Goal: Transaction & Acquisition: Purchase product/service

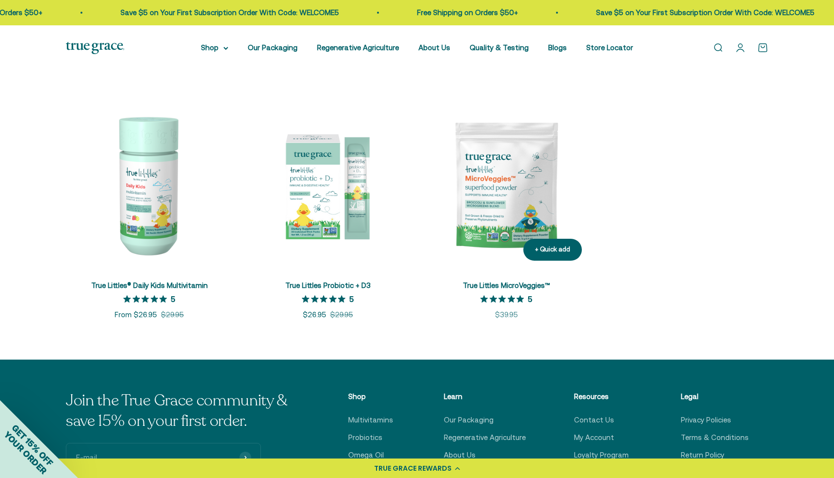
click at [513, 199] on img at bounding box center [506, 185] width 167 height 167
click at [340, 177] on img at bounding box center [327, 185] width 167 height 167
click at [144, 183] on img at bounding box center [149, 185] width 167 height 167
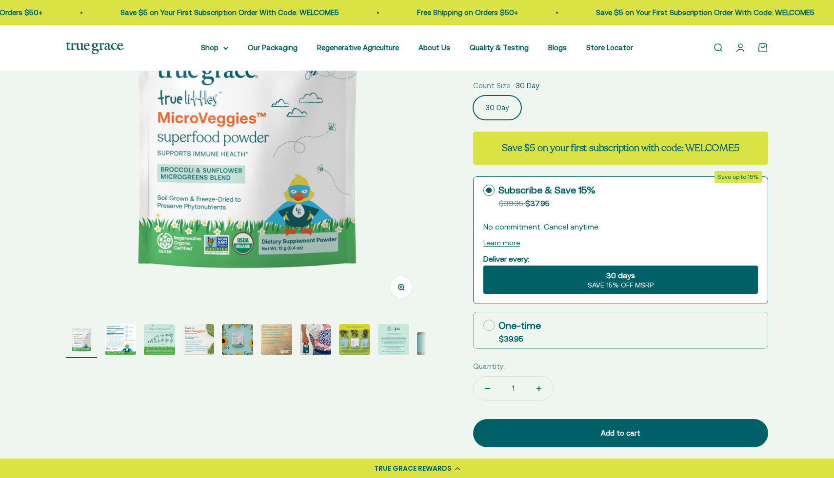
scroll to position [183, 0]
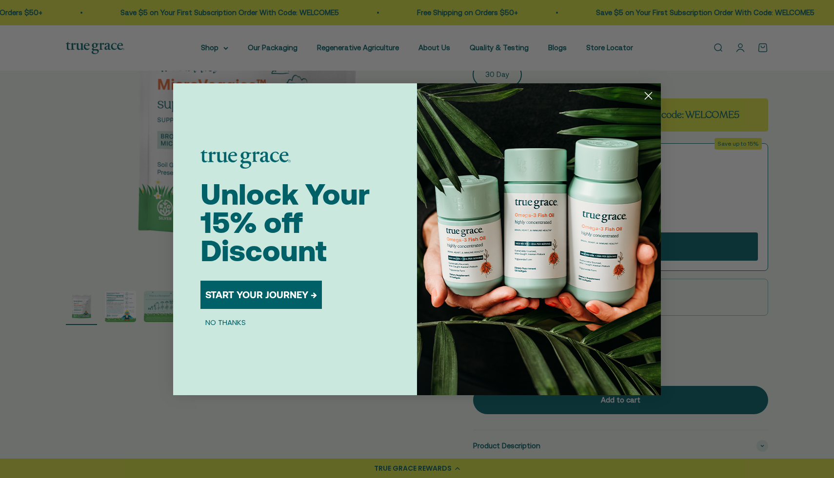
click at [652, 96] on circle "Close dialog" at bounding box center [648, 95] width 16 height 16
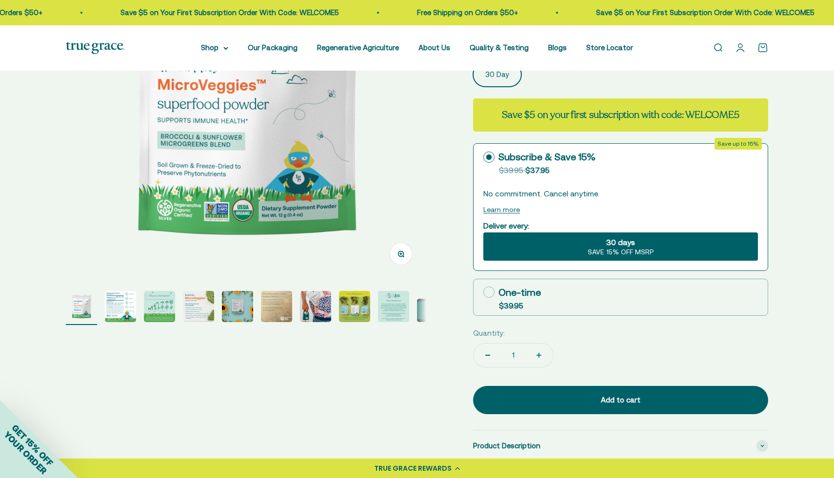
click at [124, 308] on img "Go to item 2" at bounding box center [120, 306] width 31 height 31
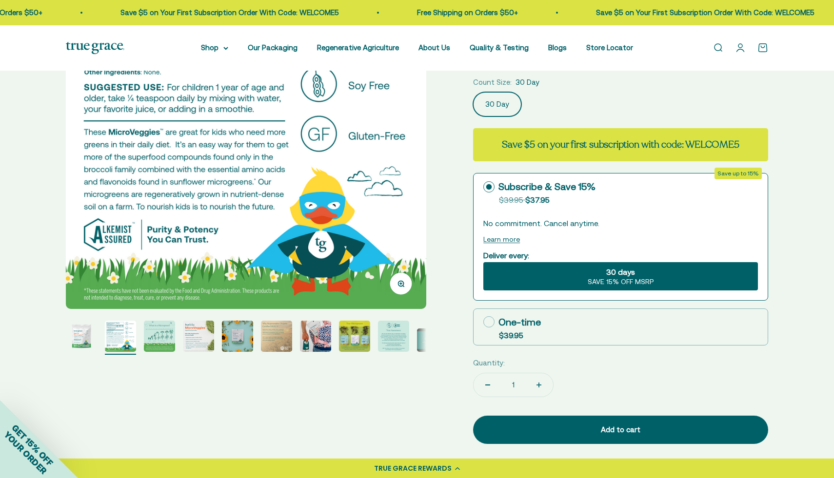
scroll to position [154, 0]
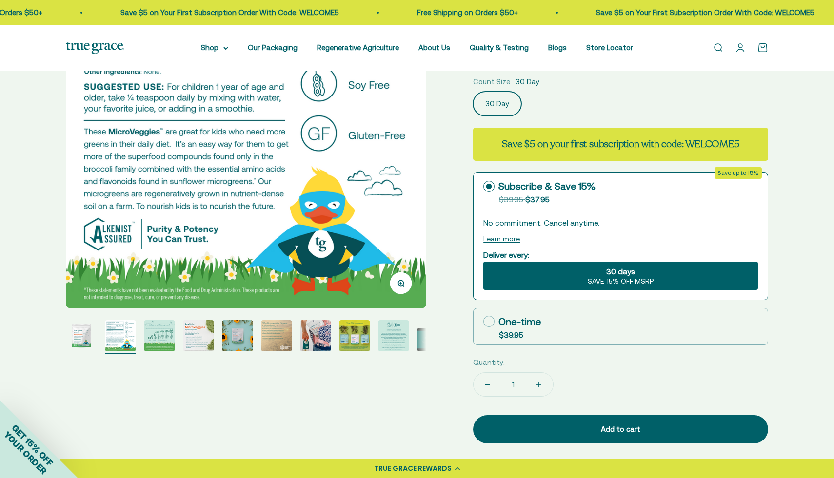
click at [164, 338] on img "Go to item 3" at bounding box center [159, 335] width 31 height 31
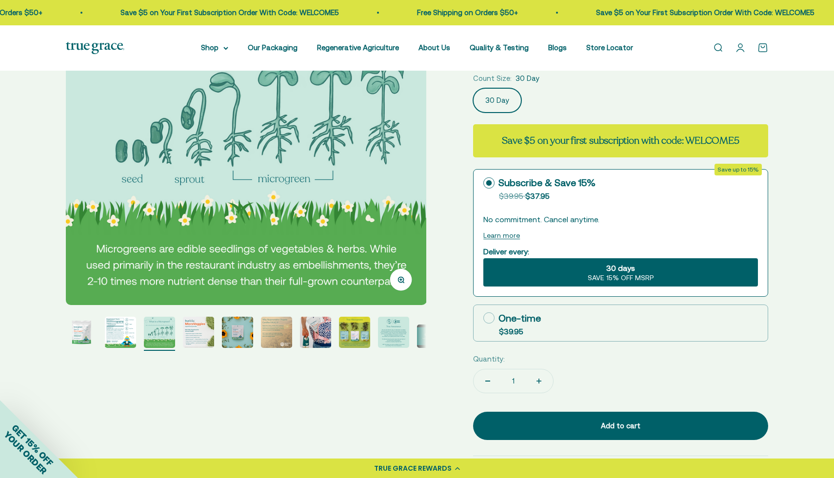
scroll to position [157, 0]
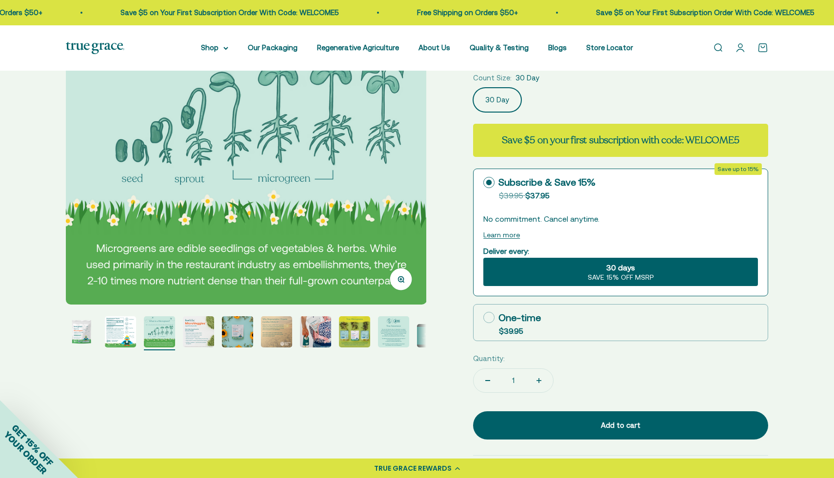
click at [240, 340] on img "Go to item 5" at bounding box center [237, 331] width 31 height 31
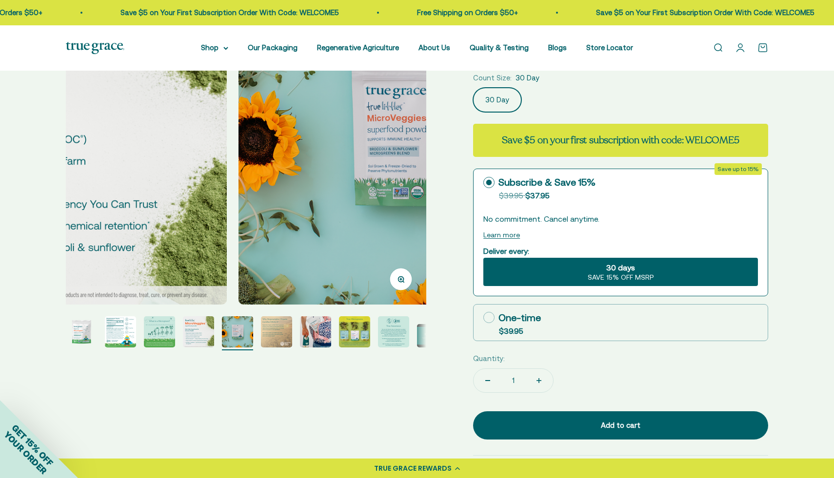
scroll to position [0, 1489]
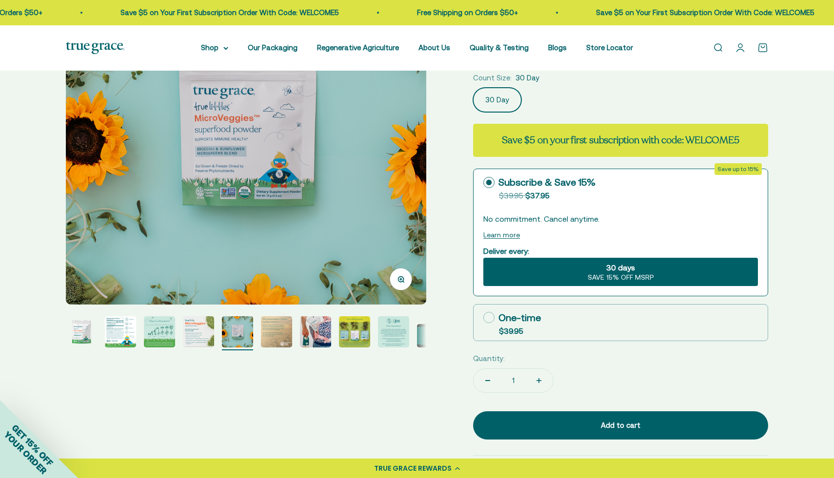
click at [273, 331] on img "Go to item 6" at bounding box center [276, 331] width 31 height 31
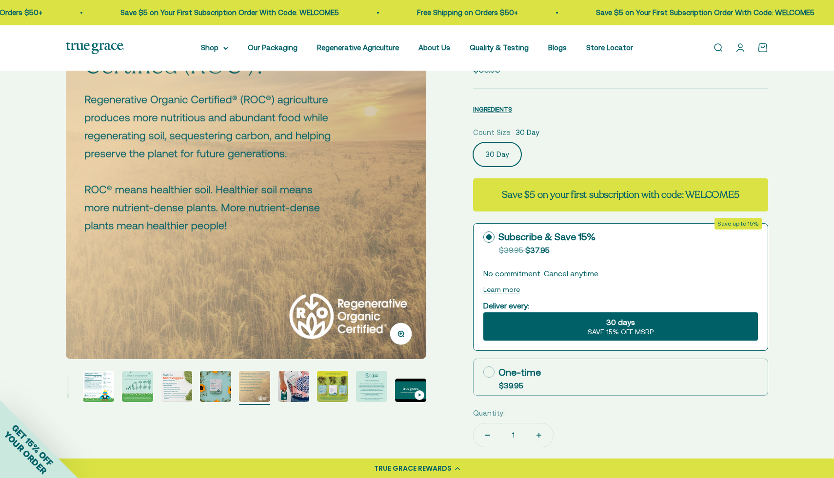
scroll to position [102, 0]
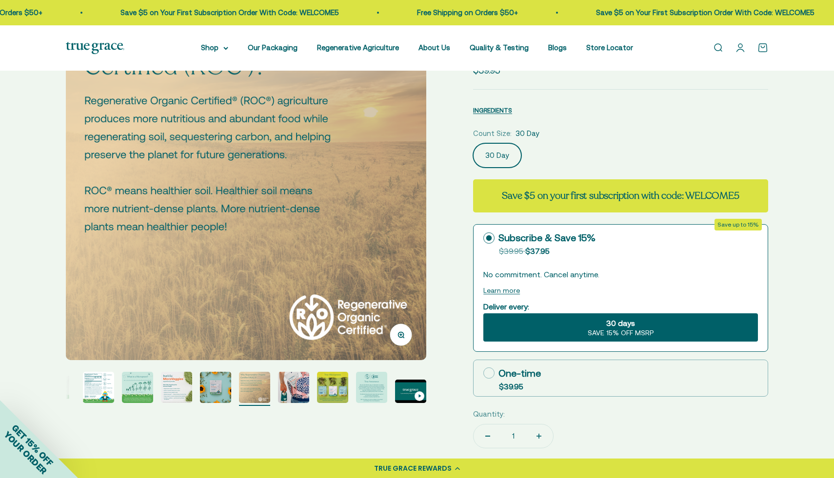
click at [295, 379] on img "Go to item 7" at bounding box center [293, 387] width 31 height 31
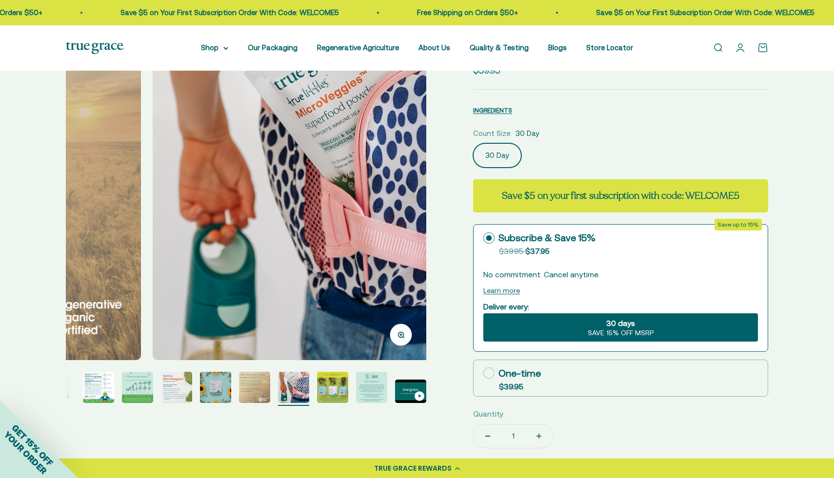
scroll to position [0, 2233]
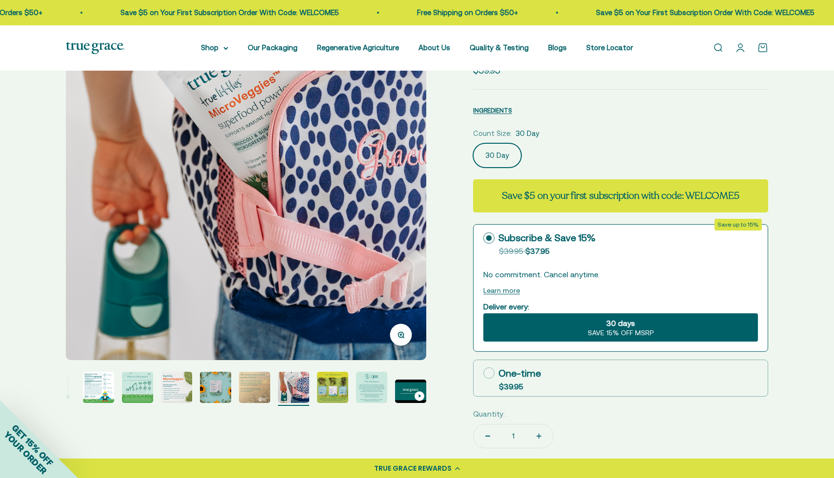
click at [324, 389] on img "Go to item 8" at bounding box center [332, 387] width 31 height 31
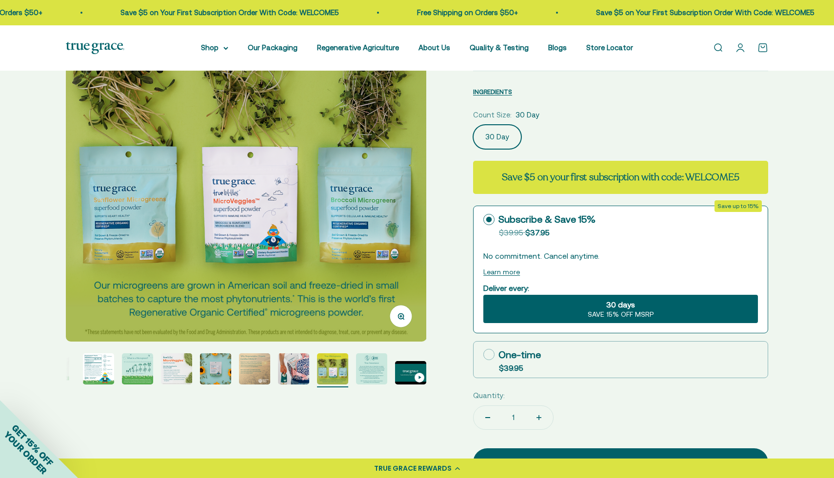
scroll to position [123, 0]
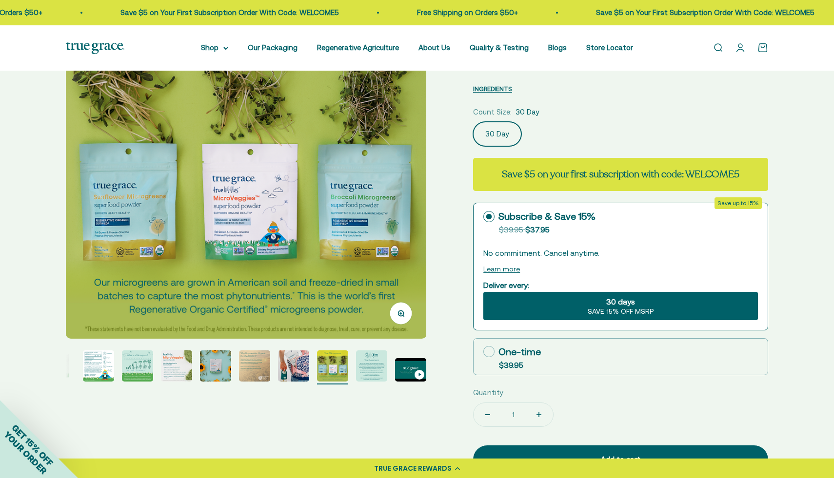
click at [374, 365] on img "Go to item 9" at bounding box center [371, 366] width 31 height 31
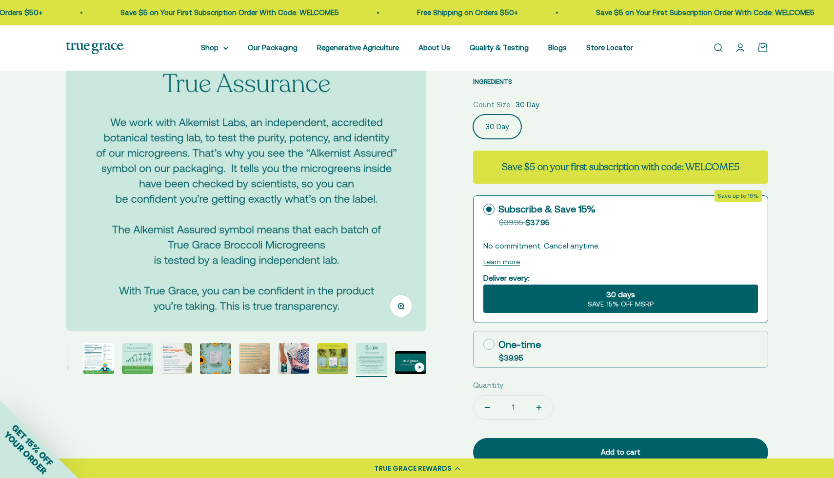
scroll to position [135, 0]
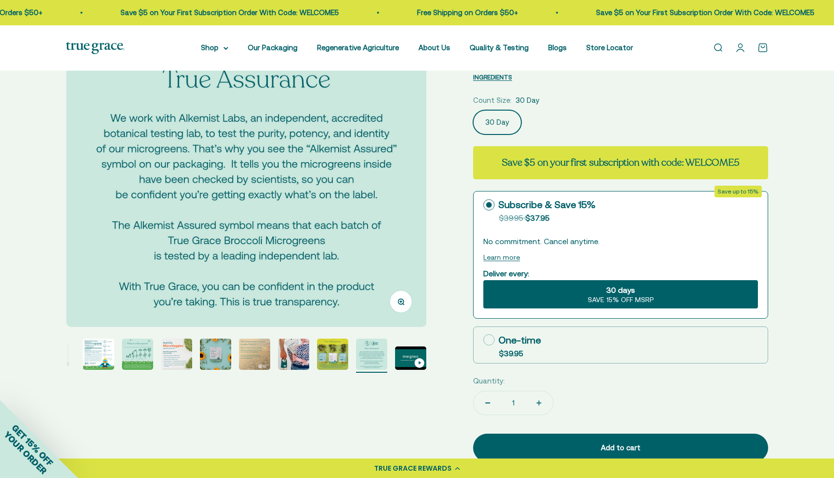
click at [102, 352] on img "Go to item 2" at bounding box center [98, 354] width 31 height 31
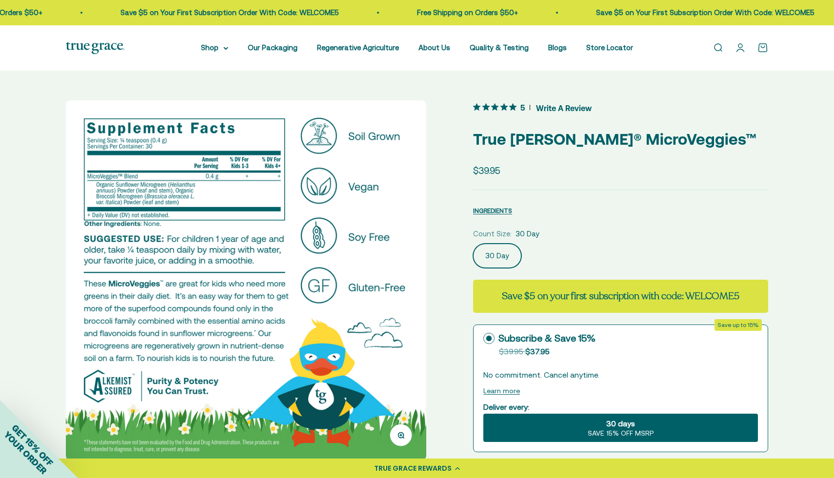
scroll to position [0, 0]
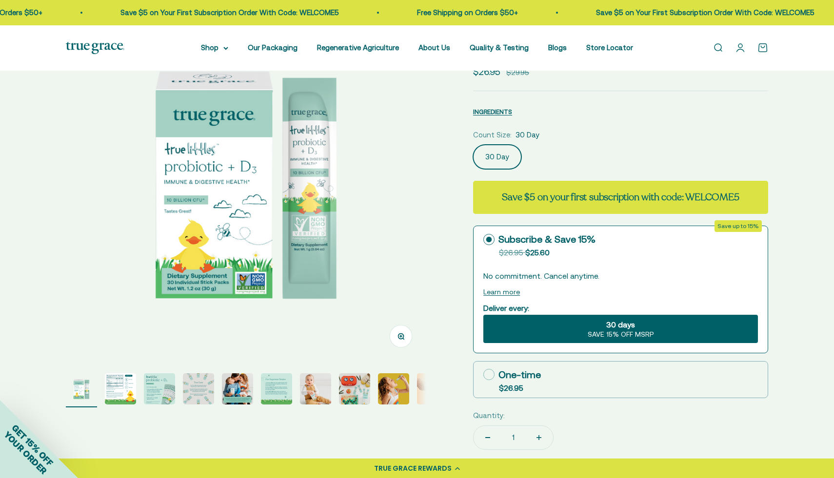
scroll to position [110, 0]
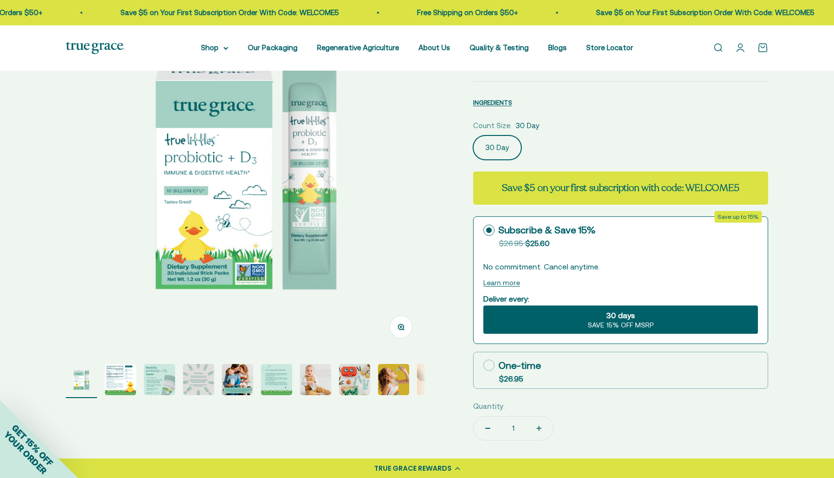
click at [166, 379] on img "Go to item 3" at bounding box center [159, 379] width 31 height 31
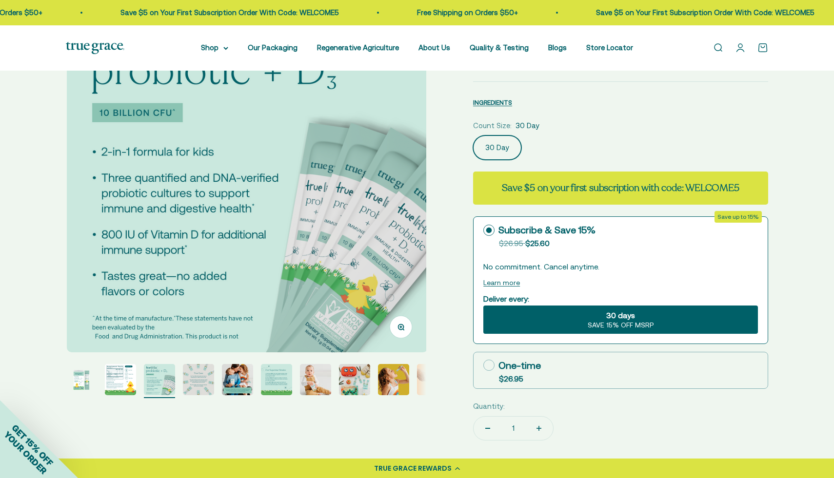
scroll to position [0, 744]
click at [126, 378] on img "Go to item 2" at bounding box center [120, 379] width 31 height 31
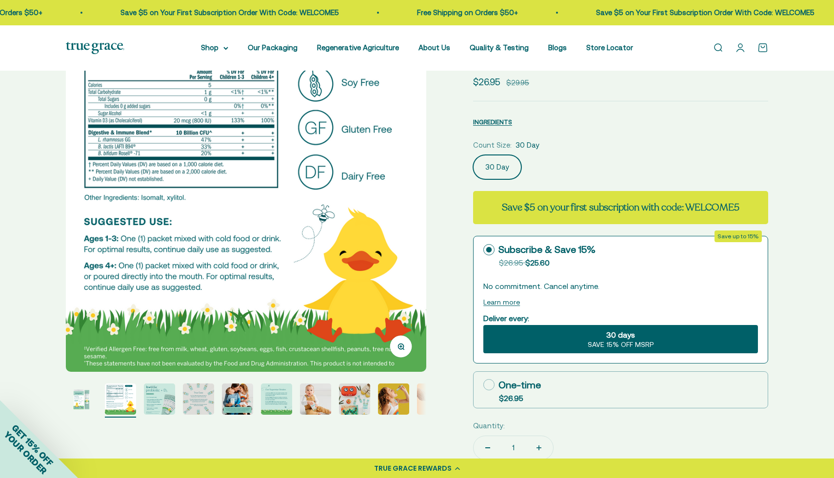
scroll to position [122, 0]
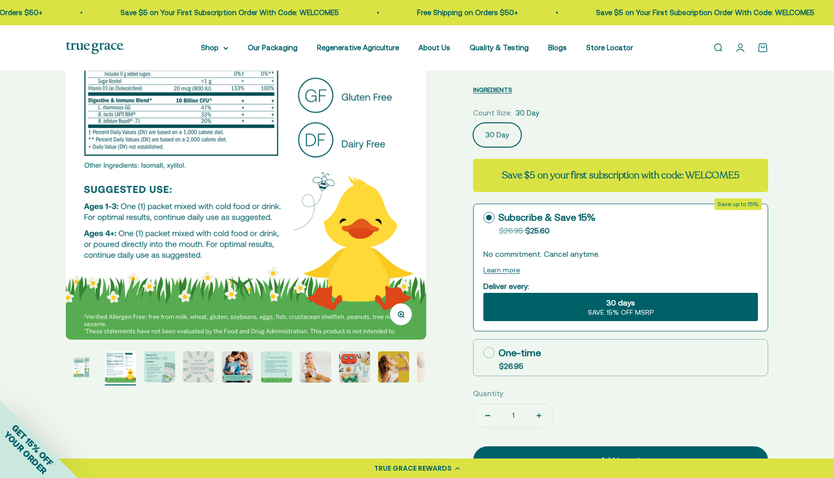
click at [236, 374] on img "Go to item 5" at bounding box center [237, 367] width 31 height 31
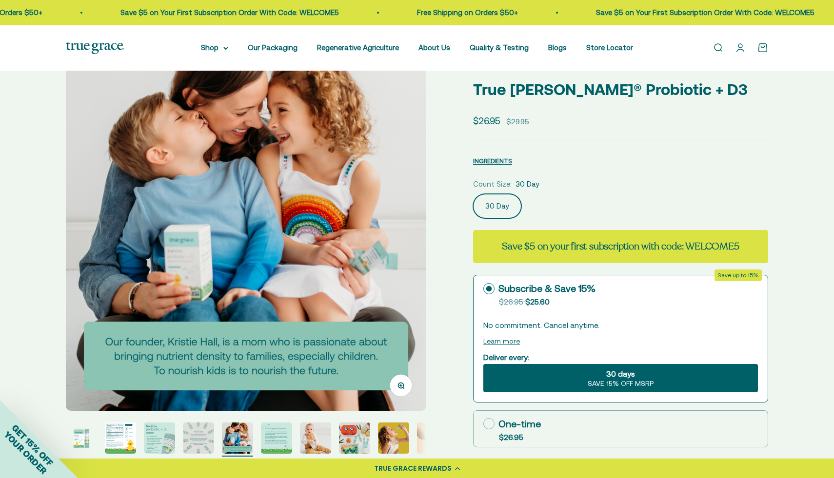
scroll to position [0, 0]
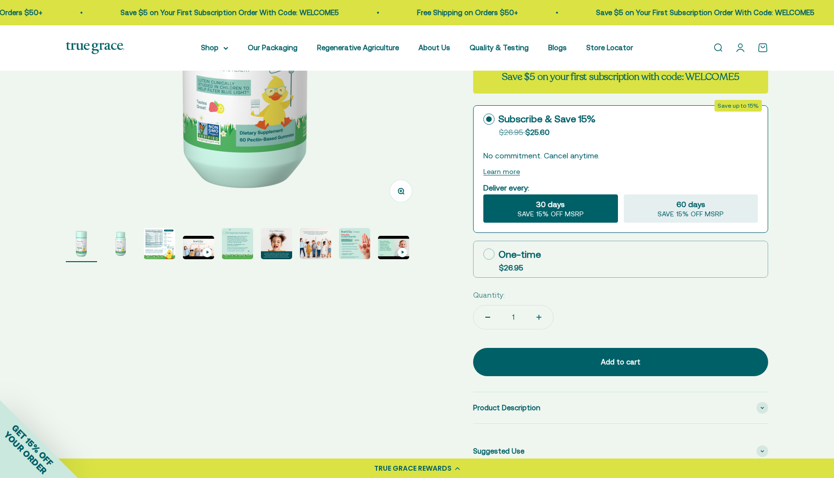
scroll to position [257, 0]
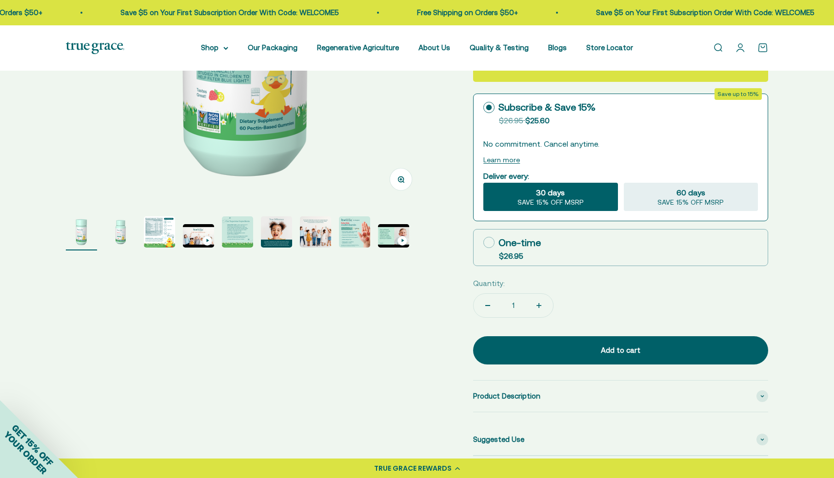
click at [122, 234] on img "Go to item 2" at bounding box center [120, 231] width 31 height 31
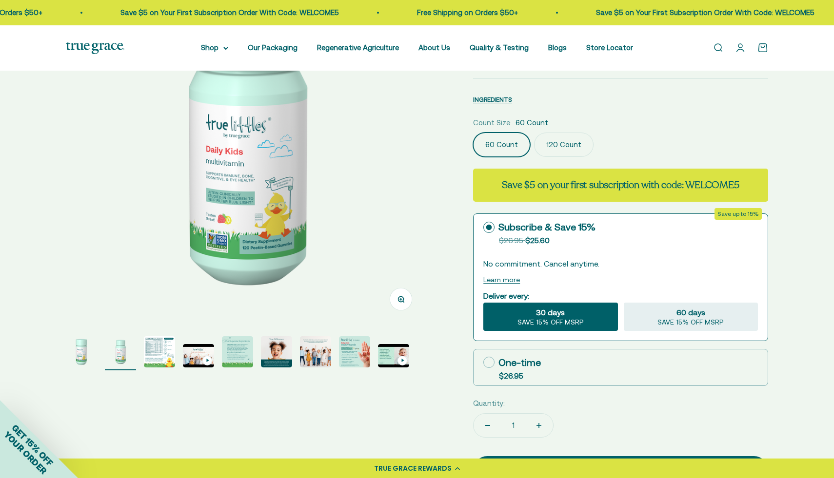
scroll to position [136, 0]
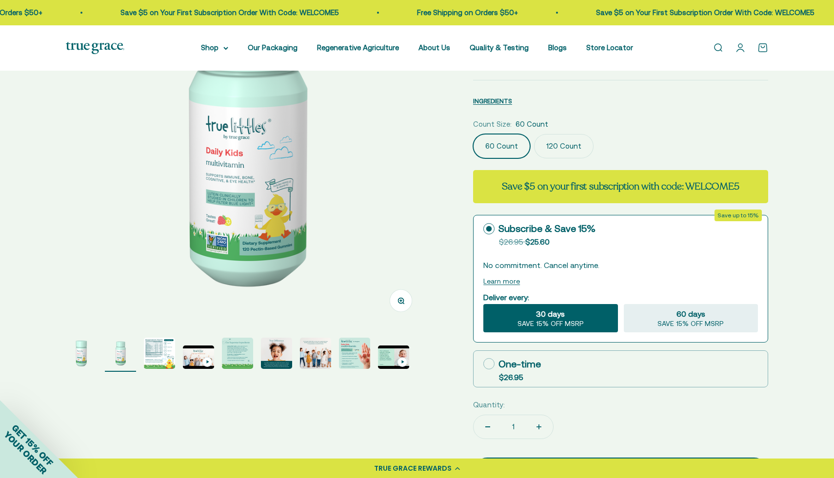
click at [162, 346] on img "Go to item 3" at bounding box center [159, 353] width 31 height 31
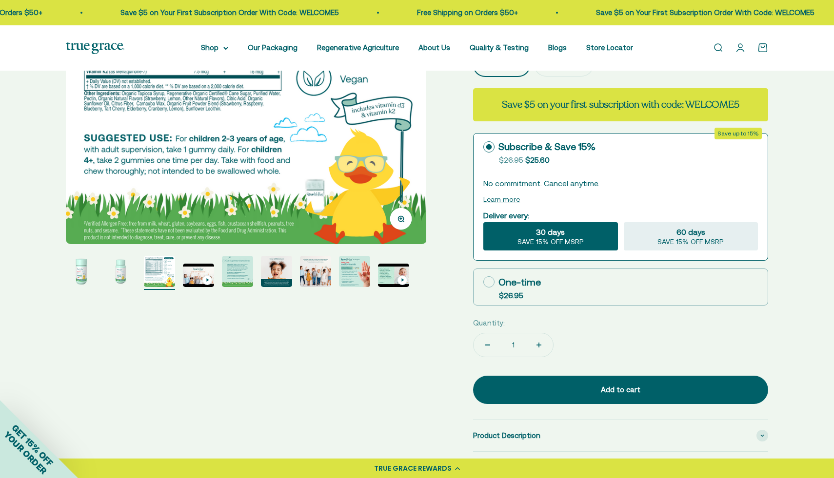
scroll to position [221, 0]
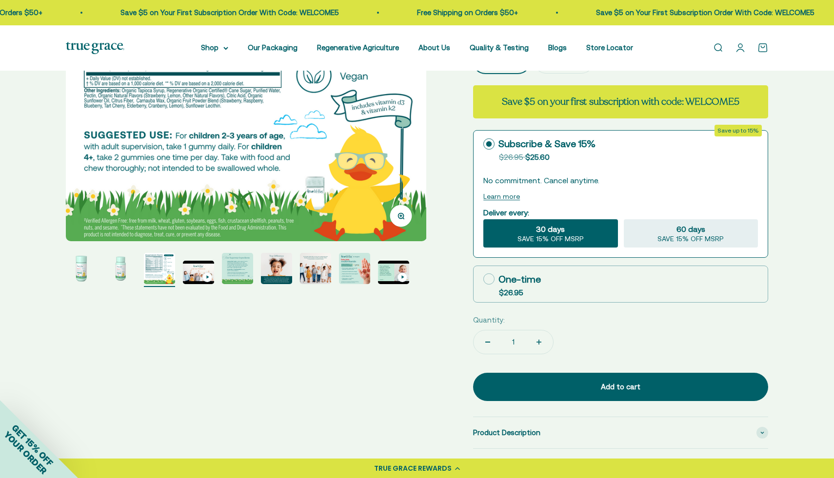
click at [350, 273] on img "Go to item 8" at bounding box center [354, 268] width 31 height 31
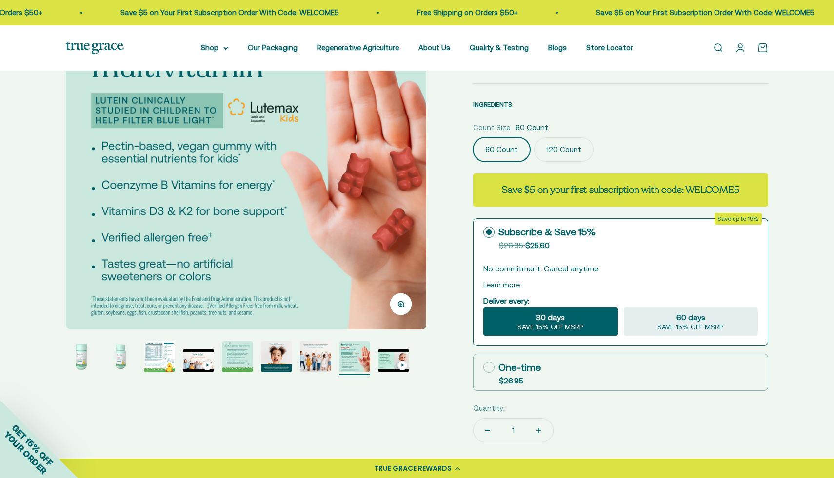
scroll to position [131, 0]
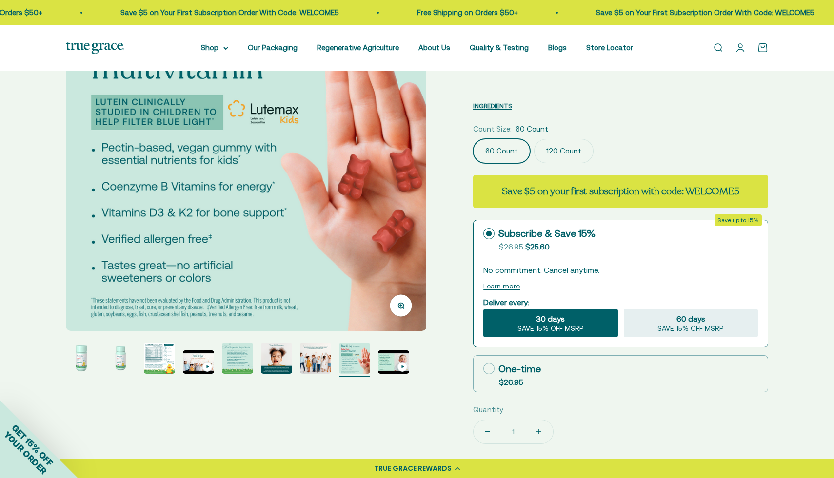
click at [275, 362] on img "Go to item 6" at bounding box center [276, 358] width 31 height 31
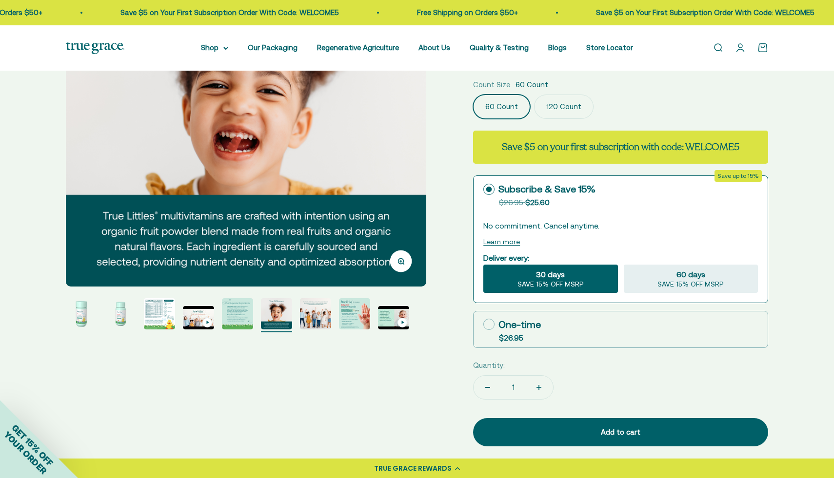
scroll to position [182, 0]
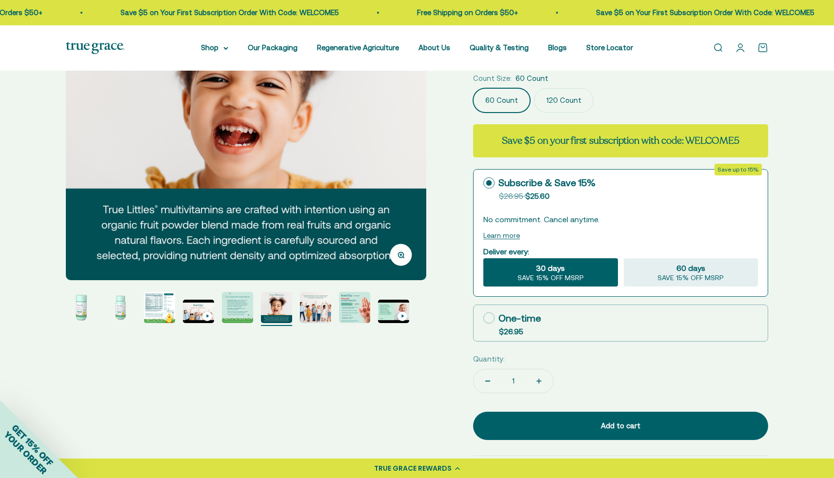
click at [75, 310] on img "Go to item 1" at bounding box center [81, 307] width 31 height 31
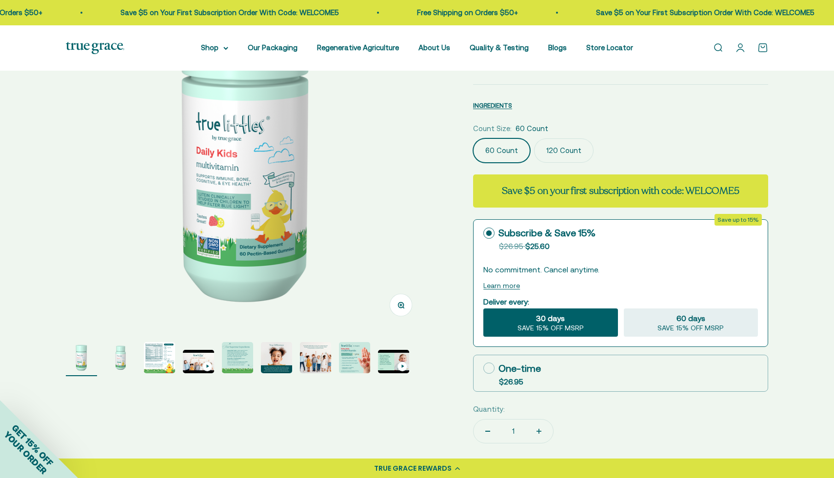
scroll to position [133, 0]
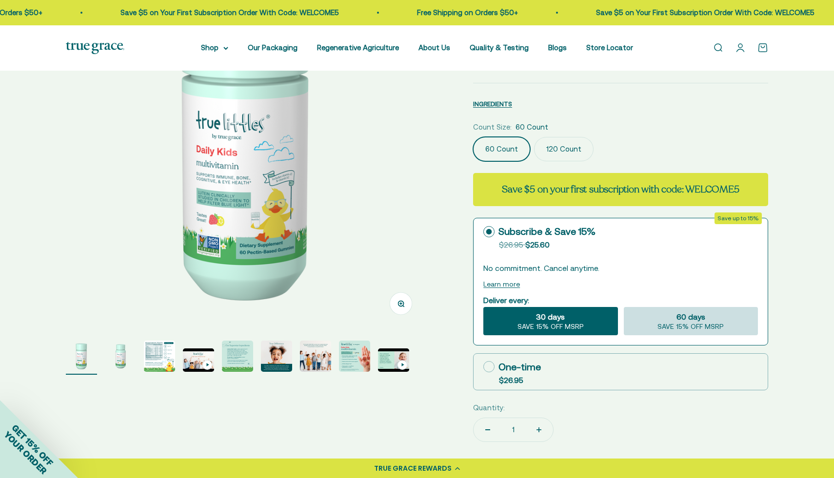
click at [695, 311] on span "60 days" at bounding box center [690, 317] width 29 height 12
click at [624, 307] on input "60 days SAVE 15% OFF MSRP" at bounding box center [623, 307] width 0 height 0
radio input "true"
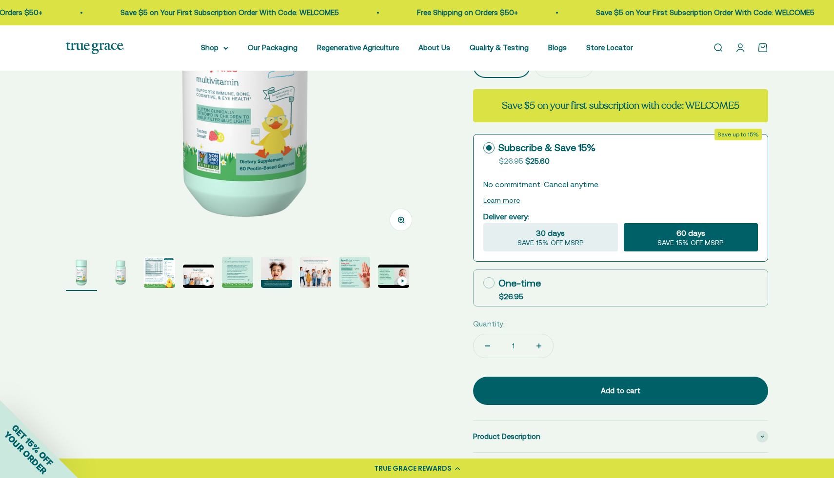
scroll to position [218, 0]
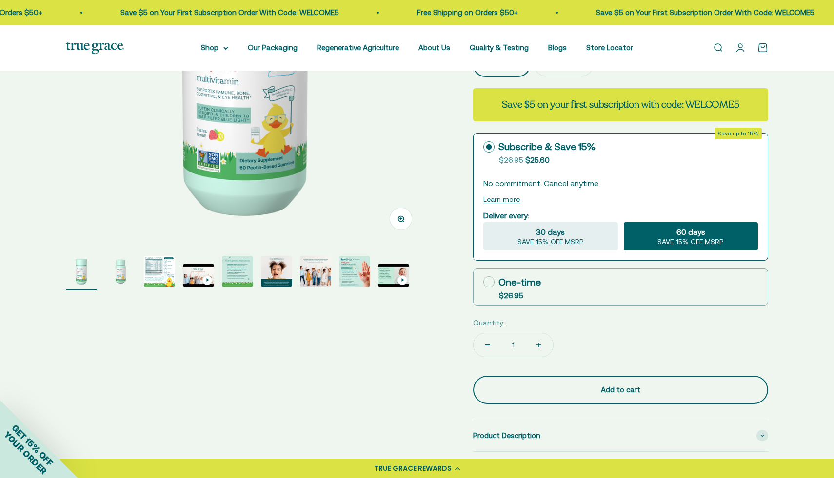
click at [629, 384] on div "Add to cart" at bounding box center [620, 390] width 256 height 12
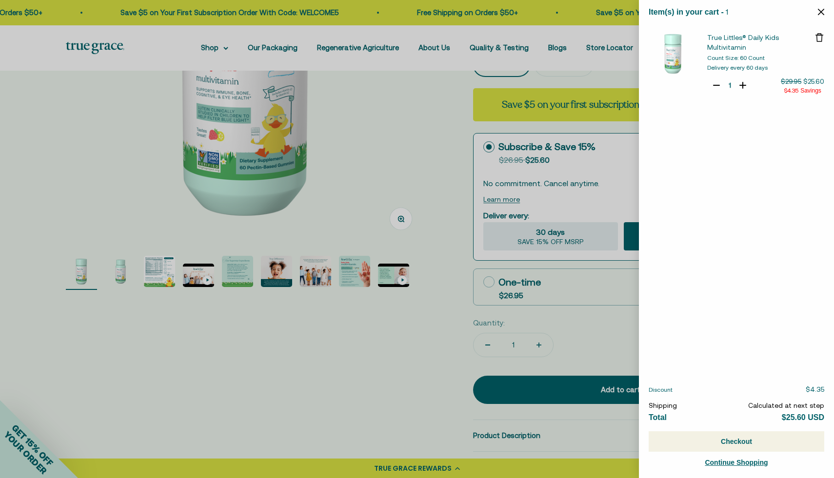
select select "46081230438614"
select select "46081071972566"
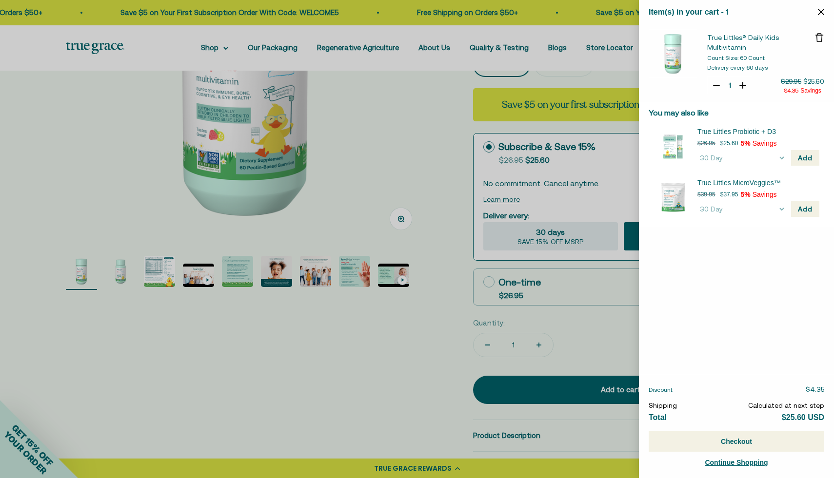
click at [823, 9] on icon "Close" at bounding box center [821, 12] width 6 height 6
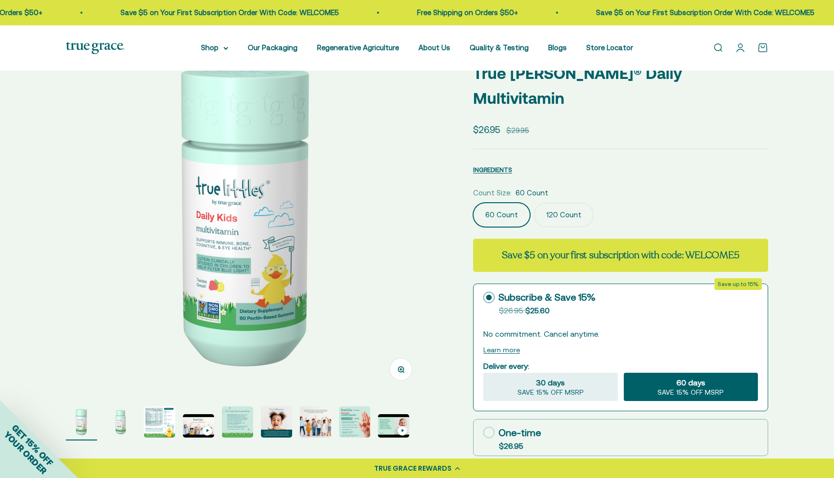
scroll to position [0, 0]
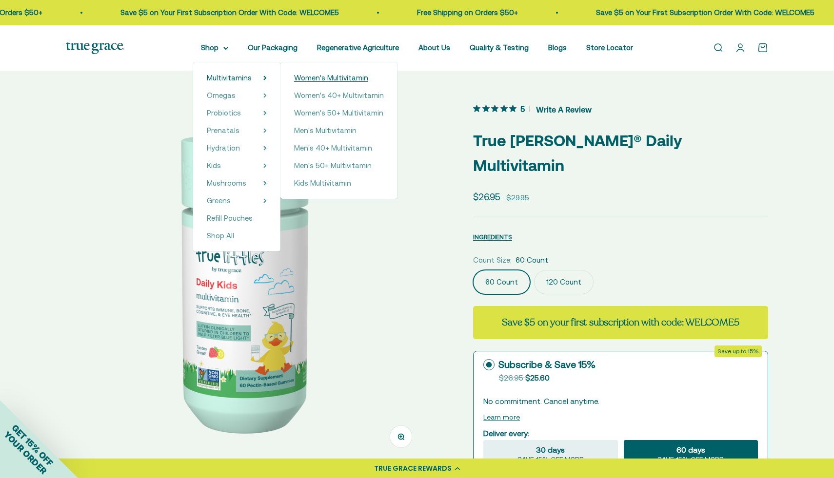
click at [312, 82] on span "Women's Multivitamin" at bounding box center [331, 78] width 74 height 8
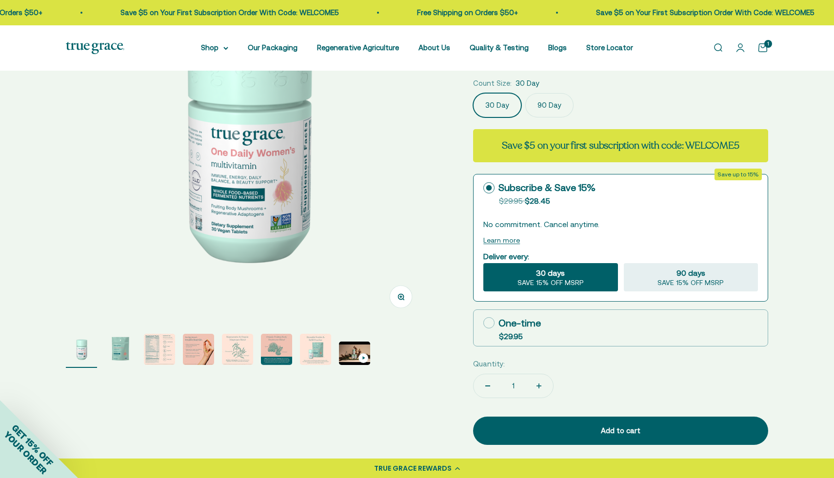
scroll to position [194, 0]
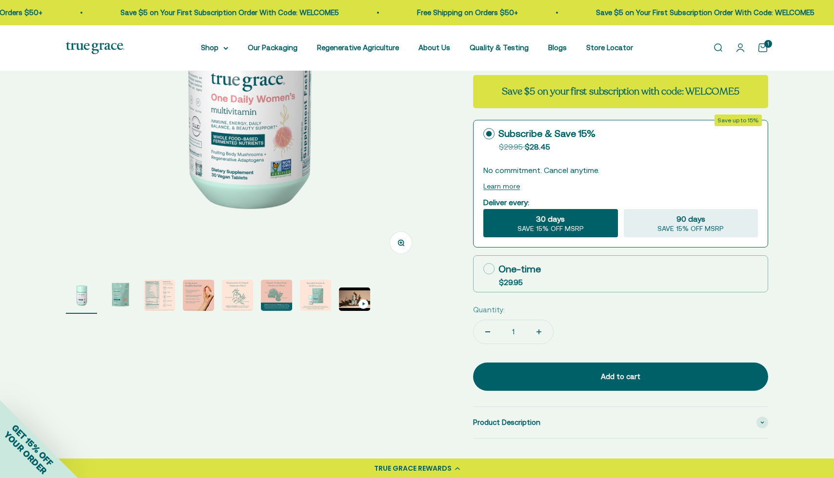
click at [122, 293] on img "Go to item 2" at bounding box center [120, 295] width 31 height 31
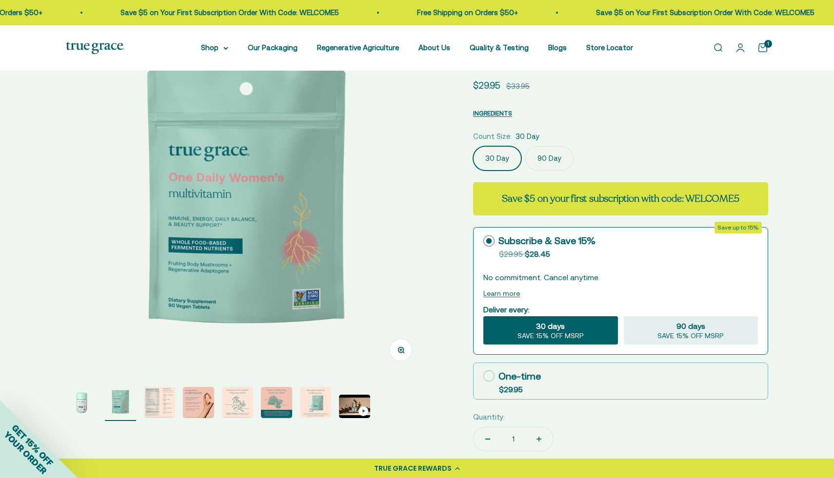
scroll to position [86, 0]
click at [161, 397] on img "Go to item 3" at bounding box center [159, 403] width 31 height 31
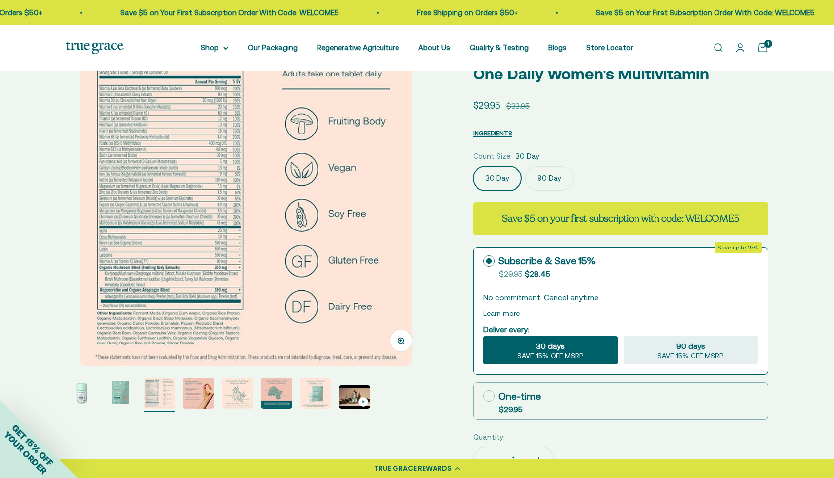
scroll to position [57, 0]
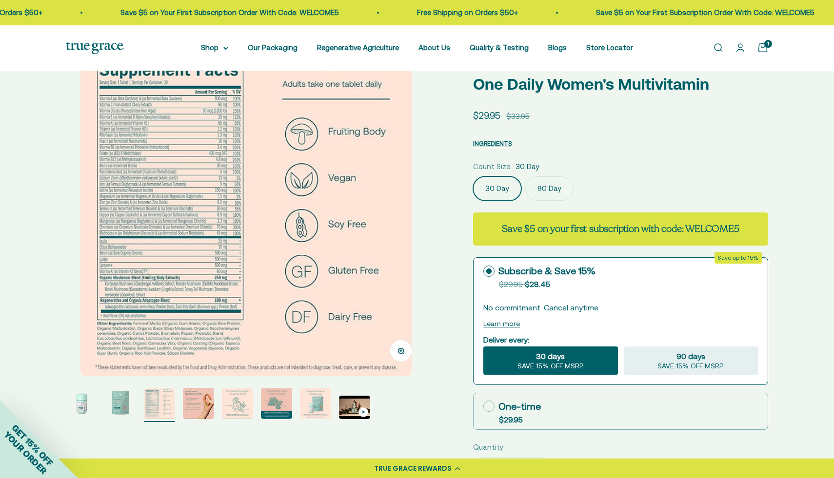
click at [193, 398] on img "Go to item 4" at bounding box center [198, 403] width 31 height 31
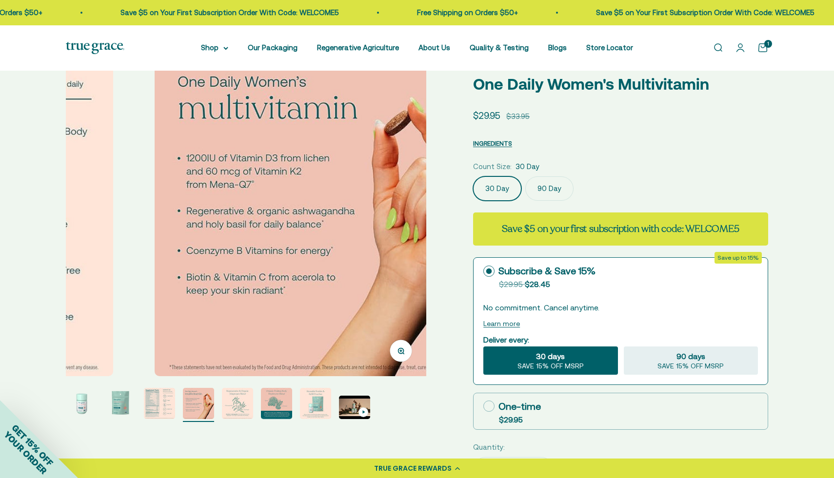
scroll to position [0, 1116]
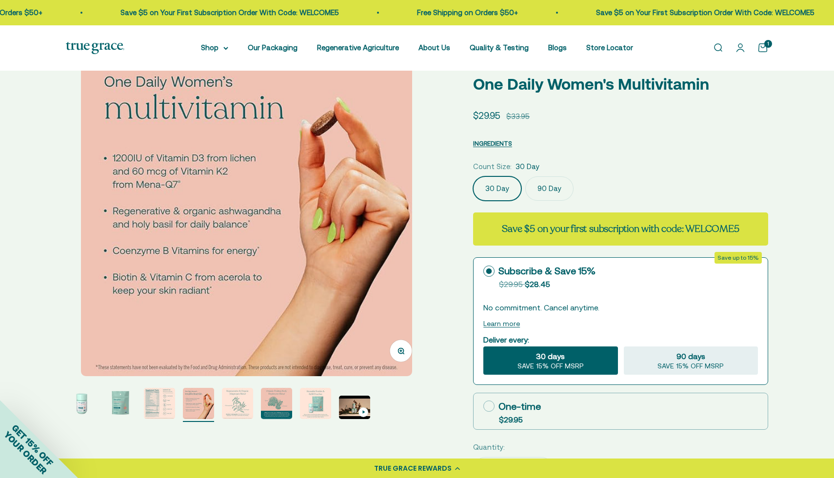
click at [244, 404] on img "Go to item 5" at bounding box center [237, 403] width 31 height 31
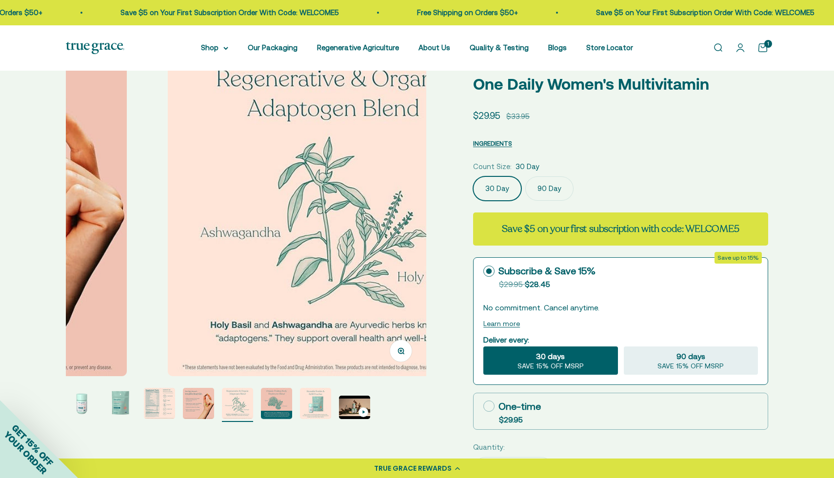
scroll to position [0, 1489]
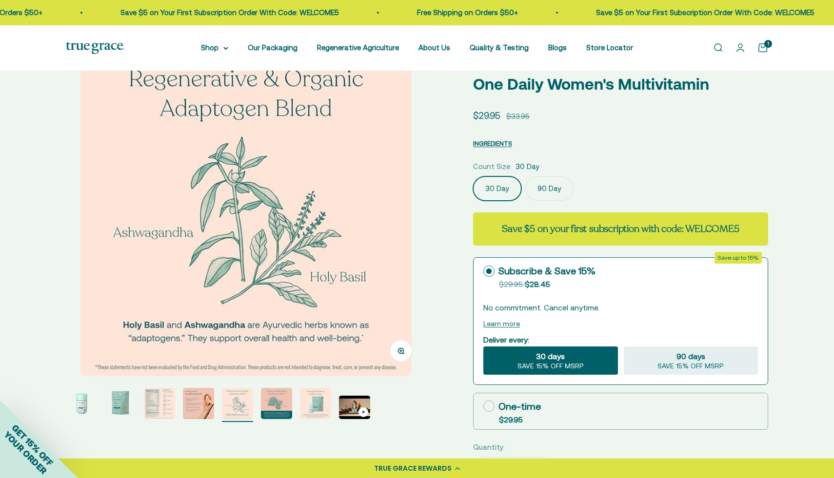
click at [277, 406] on img "Go to item 6" at bounding box center [276, 403] width 31 height 31
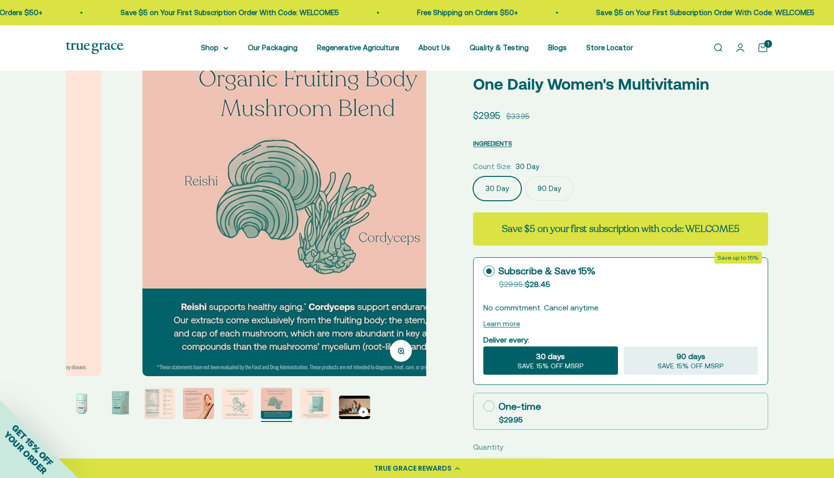
scroll to position [0, 1861]
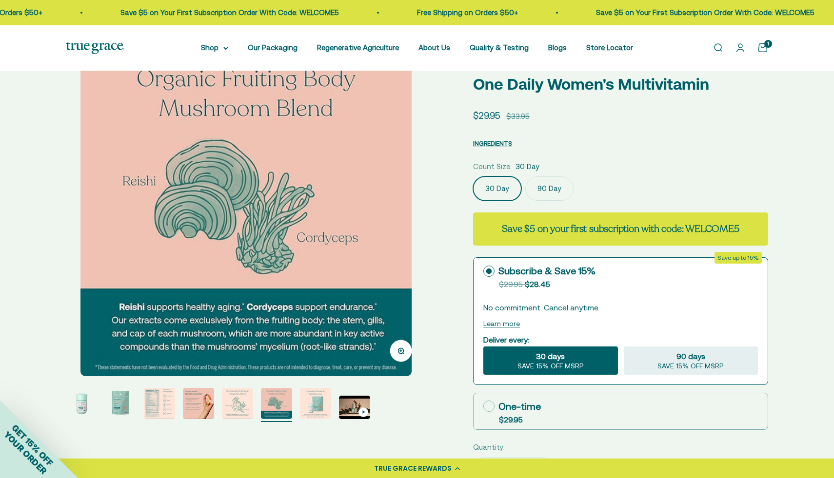
click at [307, 407] on img "Go to item 7" at bounding box center [315, 403] width 31 height 31
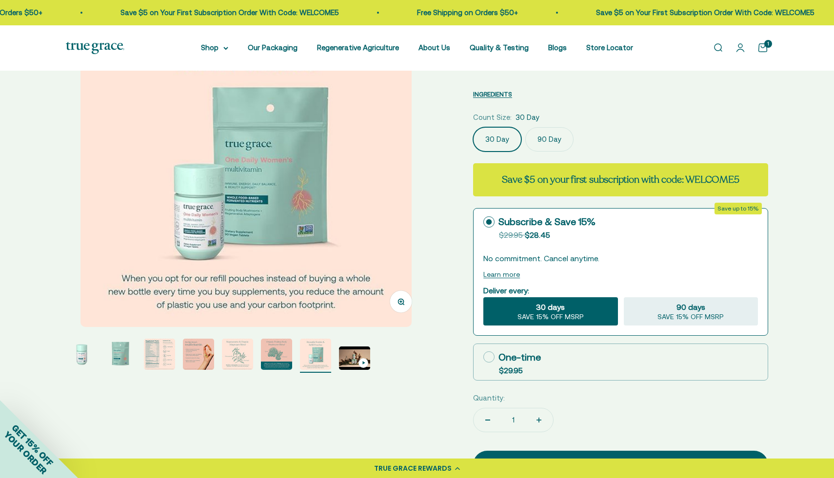
scroll to position [105, 0]
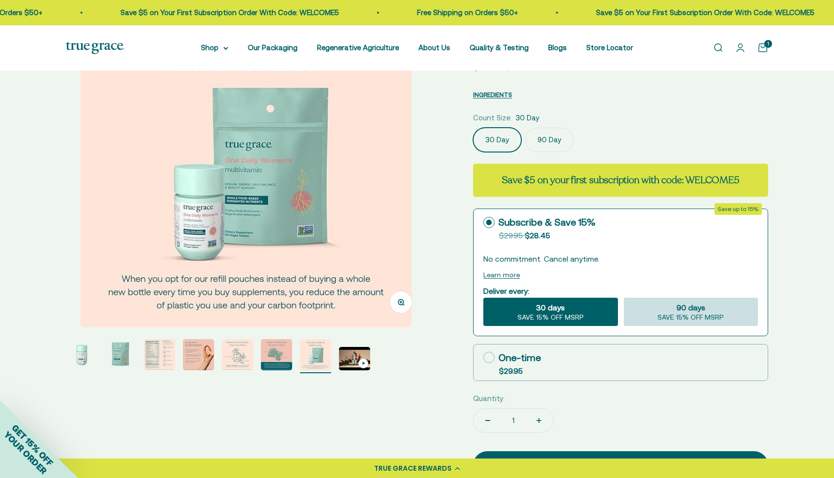
click at [665, 307] on div "90 days SAVE 15% OFF MSRP" at bounding box center [691, 312] width 134 height 28
click at [624, 298] on input "90 days SAVE 15% OFF MSRP" at bounding box center [623, 297] width 0 height 0
radio input "true"
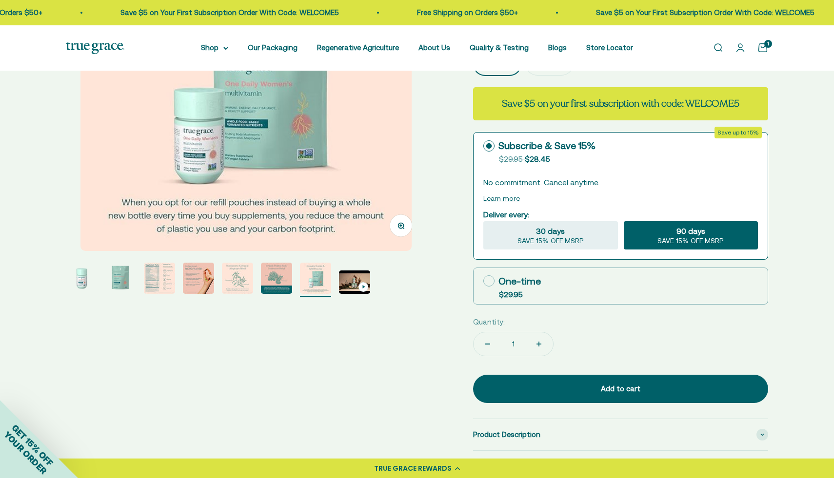
scroll to position [186, 0]
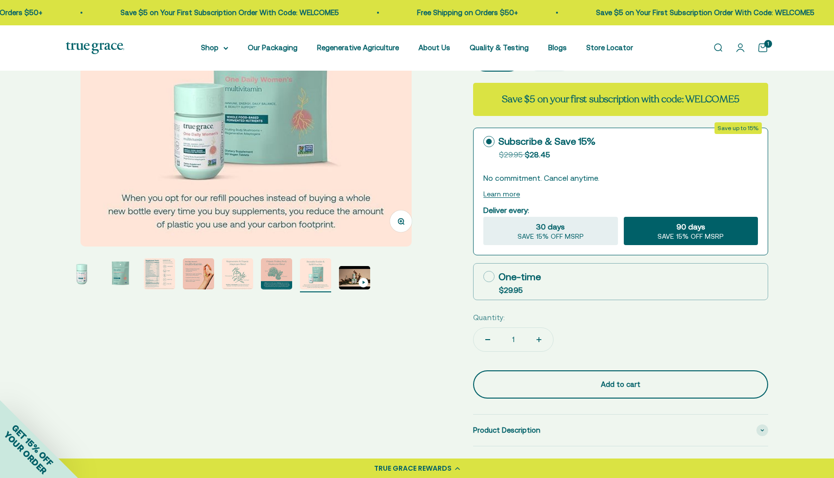
click at [623, 386] on div "Add to cart" at bounding box center [620, 385] width 256 height 12
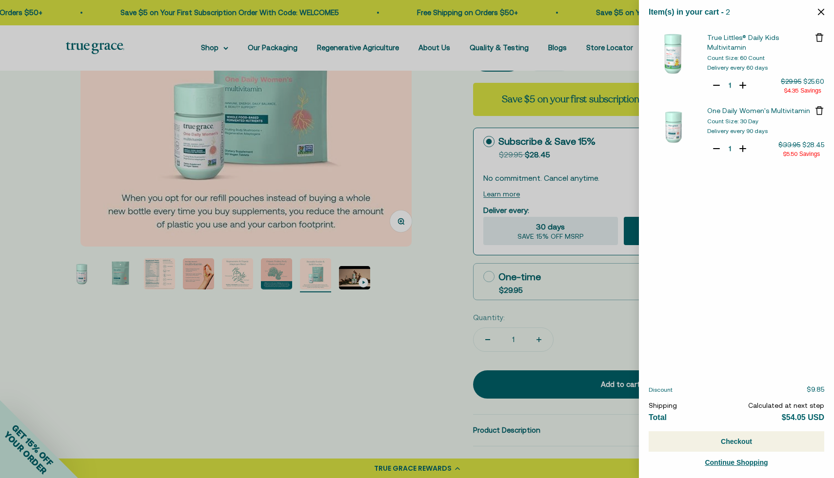
select select "44878157185238"
select select "40058346897600"
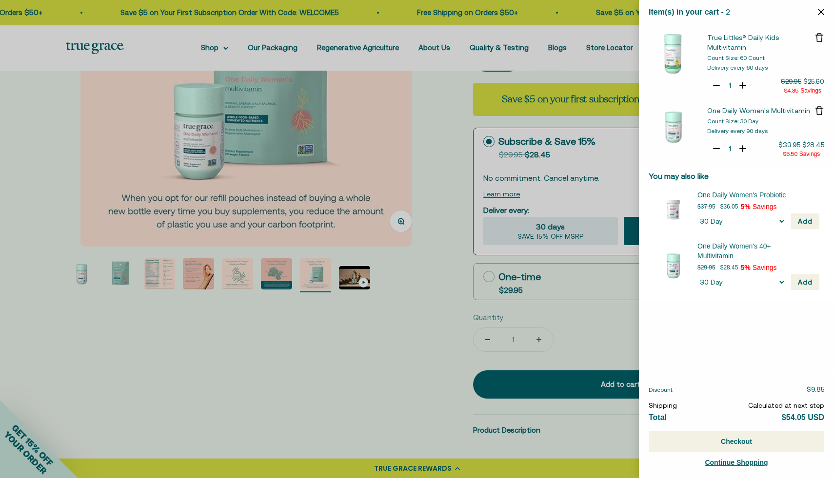
click at [822, 8] on button "Close" at bounding box center [821, 11] width 6 height 9
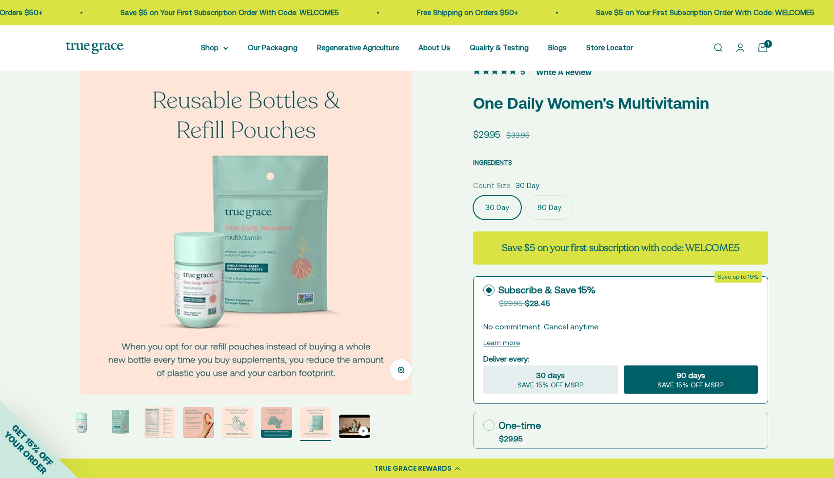
scroll to position [13, 0]
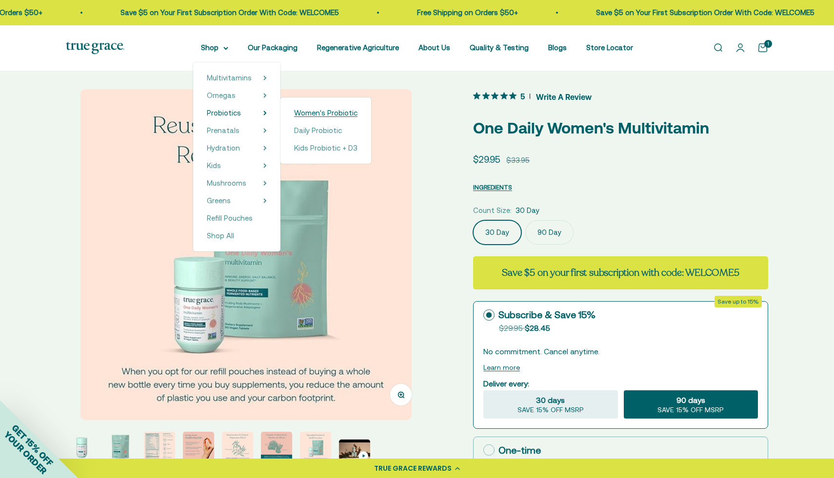
click at [315, 111] on span "Women's Probiotic" at bounding box center [325, 113] width 63 height 8
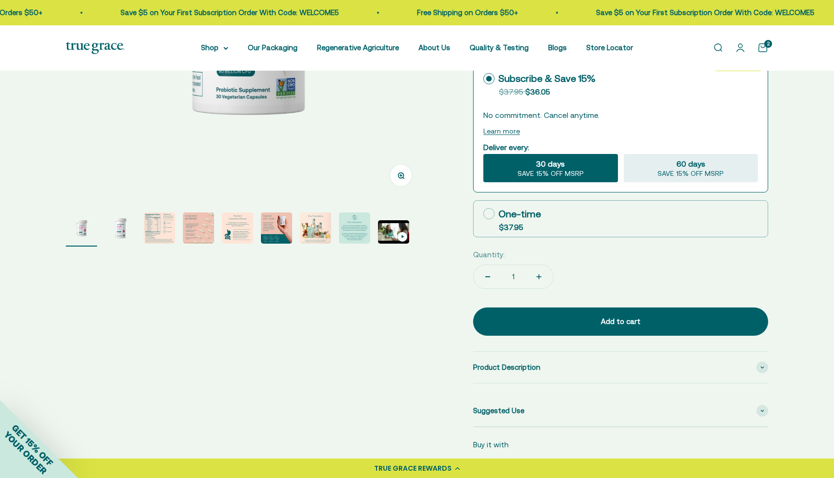
scroll to position [270, 0]
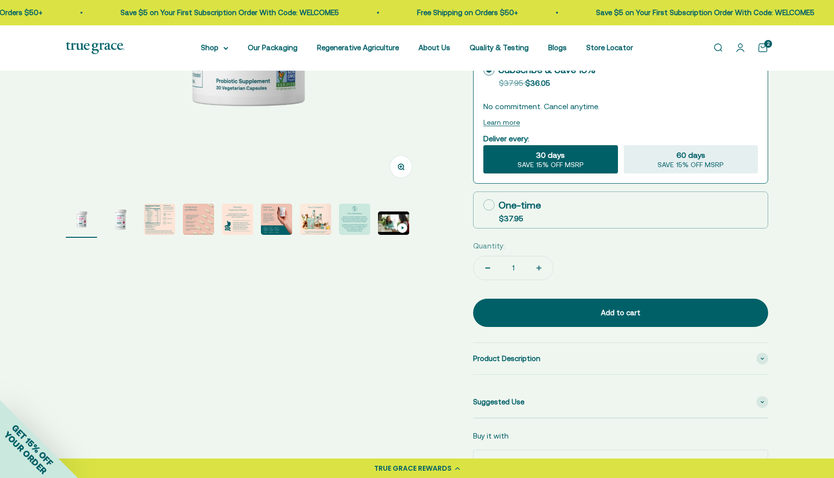
click at [170, 217] on img "Go to item 3" at bounding box center [159, 219] width 31 height 31
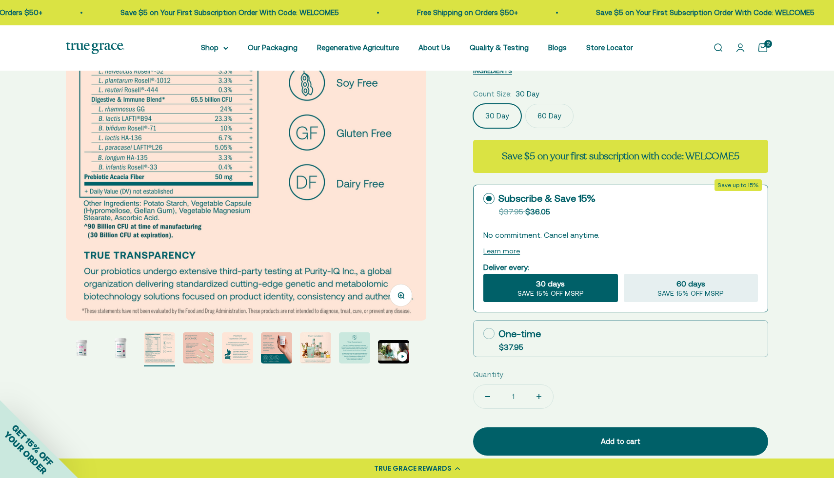
scroll to position [147, 0]
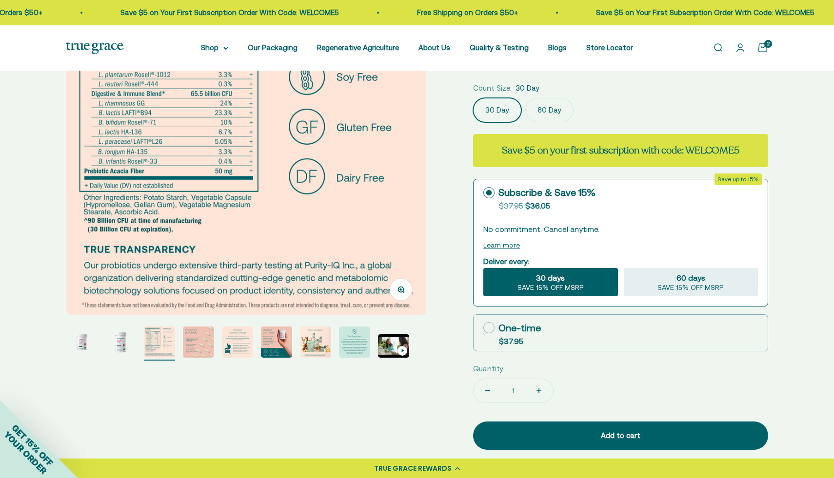
click at [196, 343] on img "Go to item 4" at bounding box center [198, 342] width 31 height 31
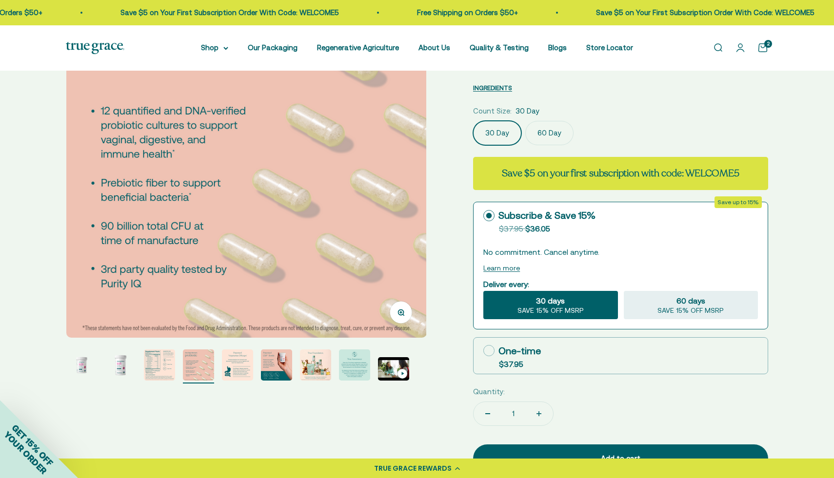
scroll to position [135, 0]
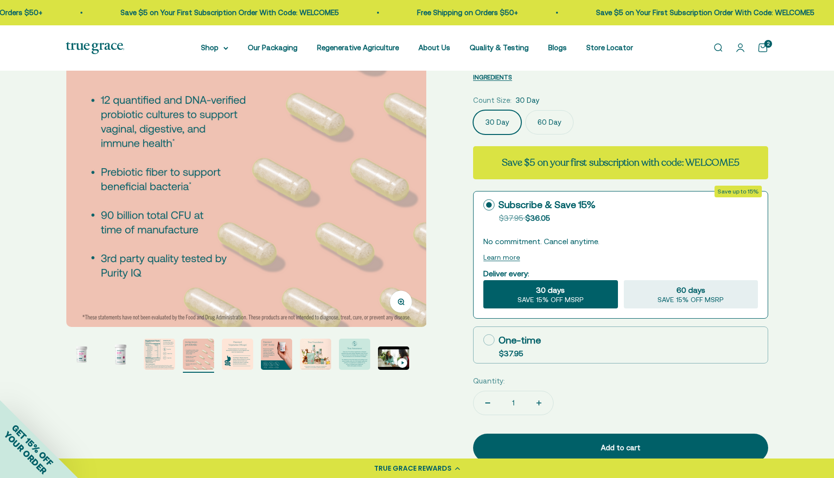
click at [244, 353] on img "Go to item 5" at bounding box center [237, 354] width 31 height 31
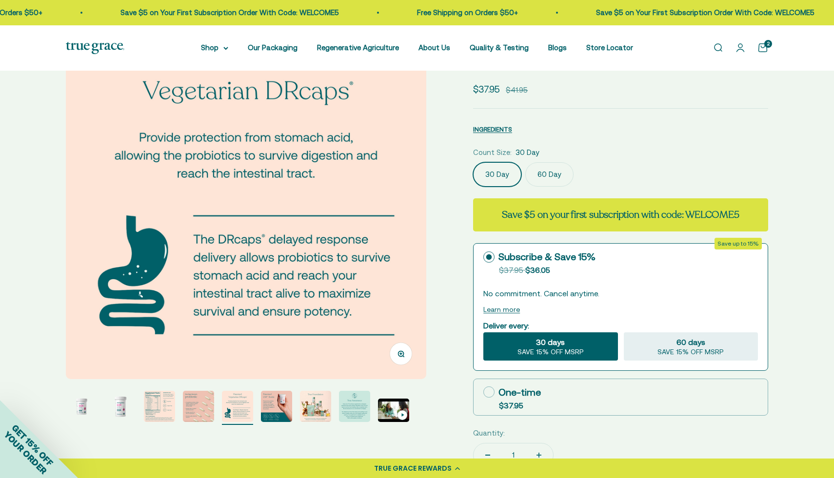
scroll to position [121, 0]
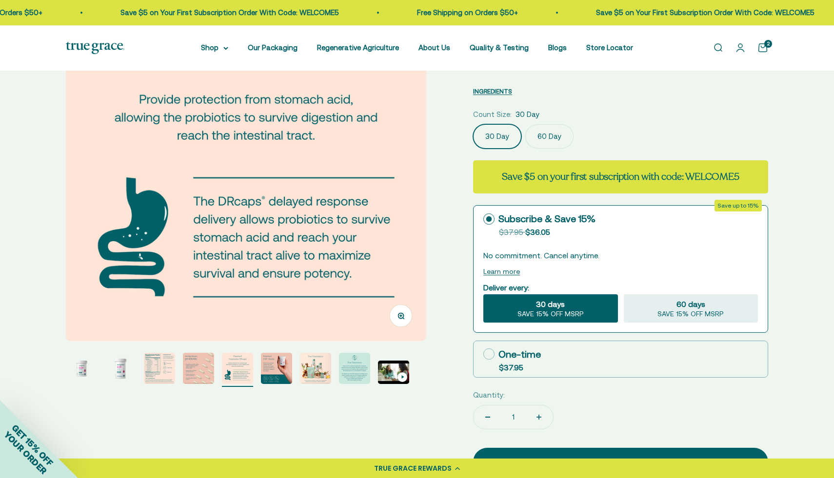
click at [280, 367] on img "Go to item 6" at bounding box center [276, 368] width 31 height 31
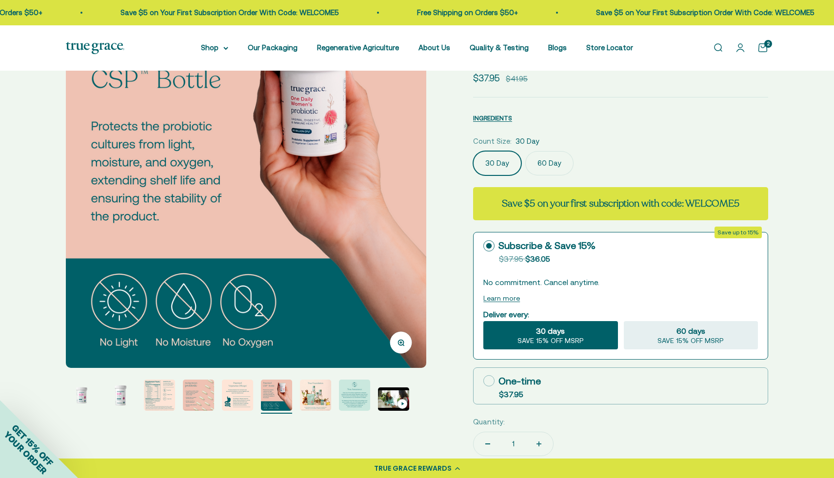
scroll to position [98, 0]
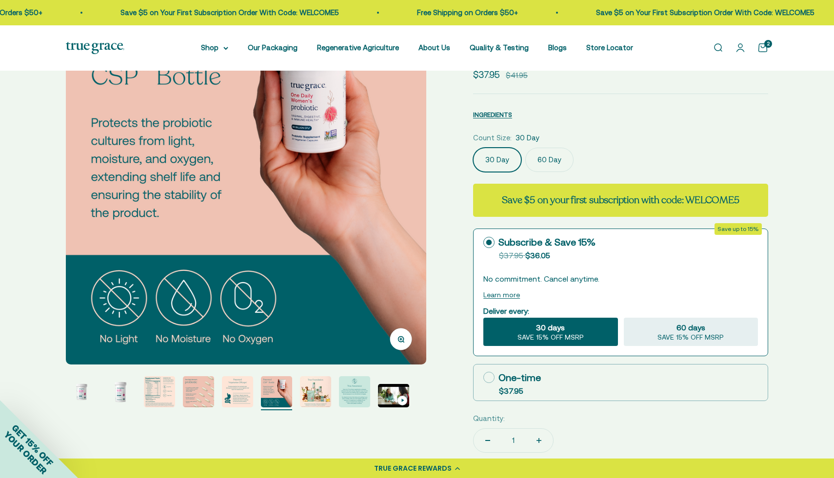
click at [313, 388] on img "Go to item 7" at bounding box center [315, 391] width 31 height 31
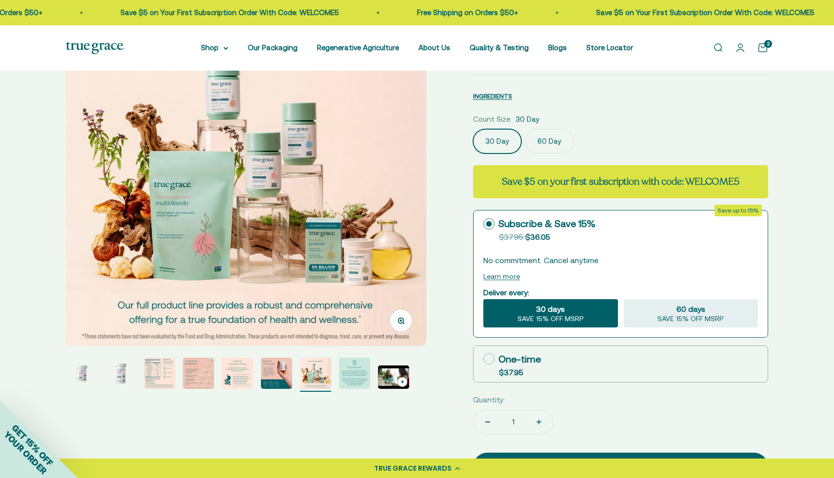
scroll to position [117, 0]
click at [353, 382] on img "Go to item 8" at bounding box center [354, 372] width 31 height 31
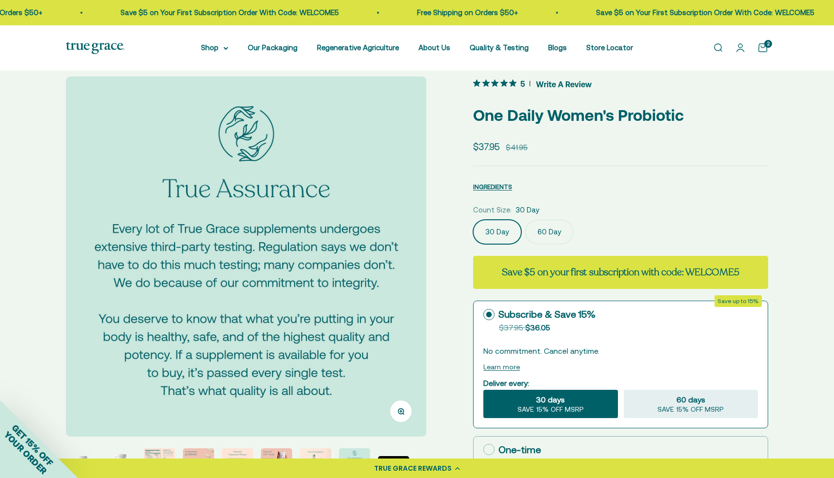
scroll to position [0, 0]
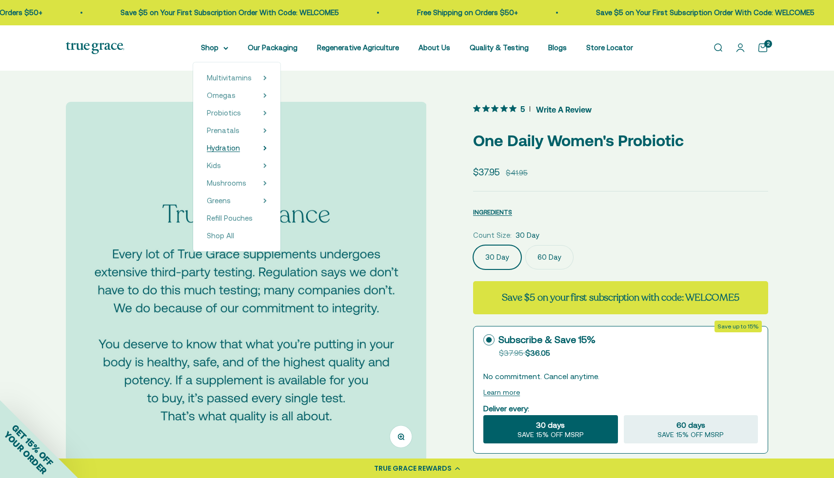
click at [267, 147] on icon at bounding box center [264, 148] width 3 height 5
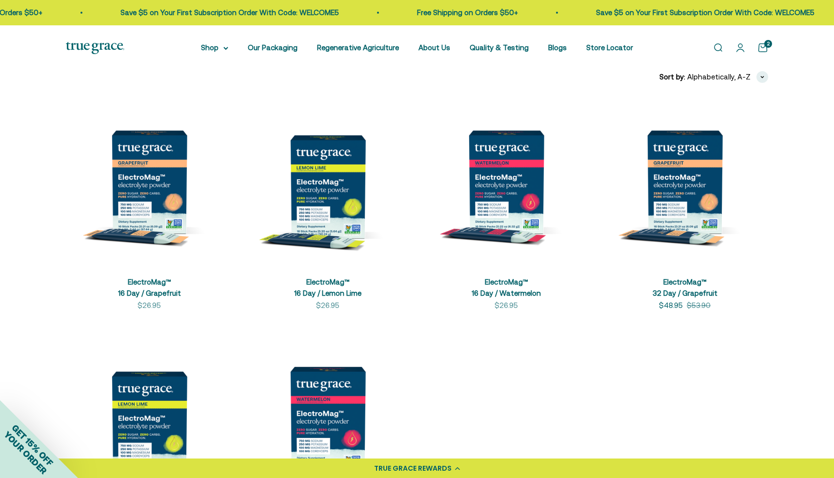
scroll to position [189, 0]
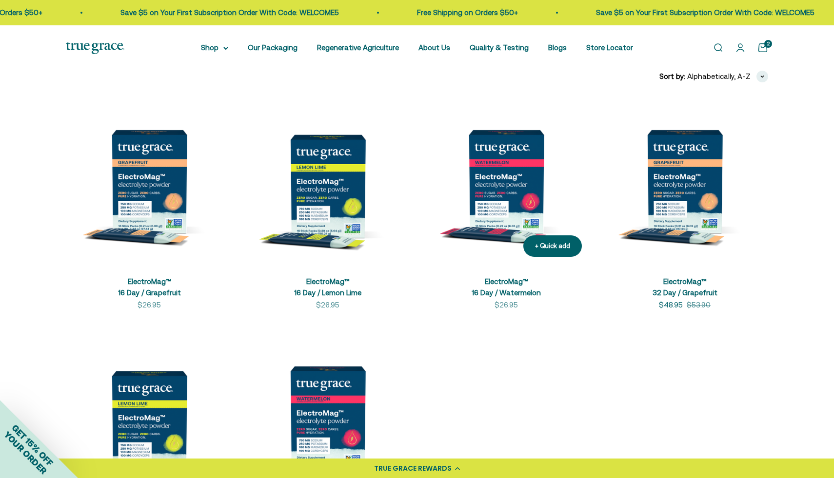
click at [491, 167] on img at bounding box center [506, 181] width 167 height 167
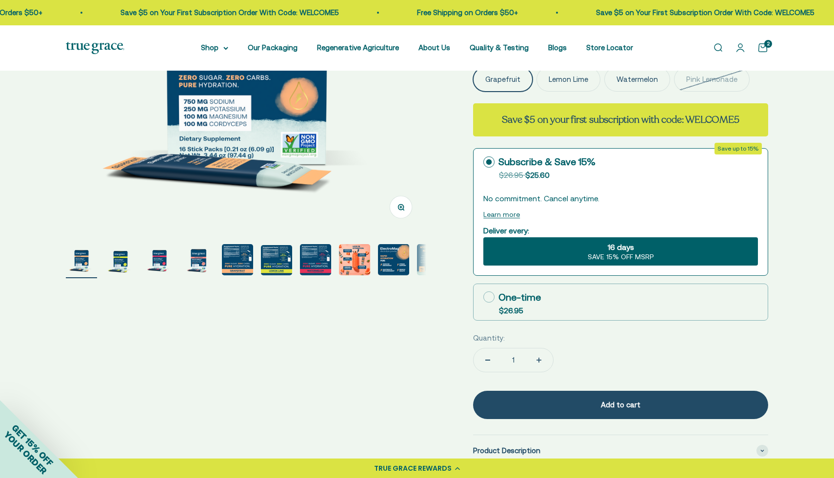
scroll to position [231, 0]
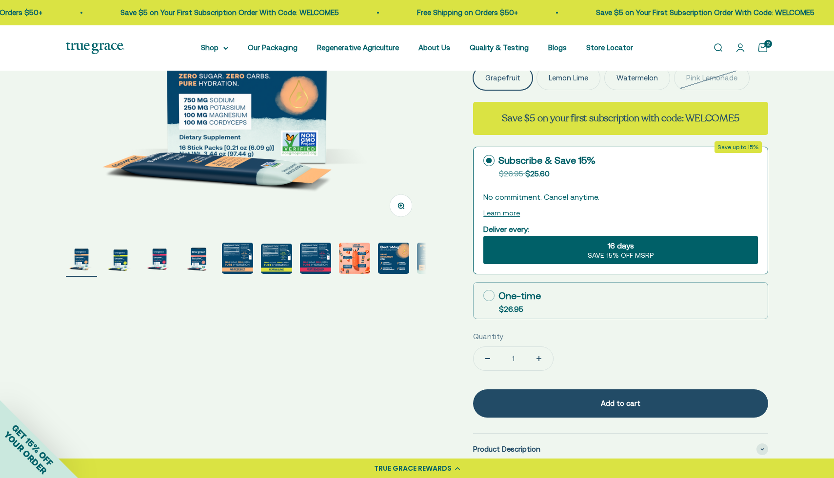
click at [351, 258] on img "Go to item 8" at bounding box center [354, 258] width 31 height 31
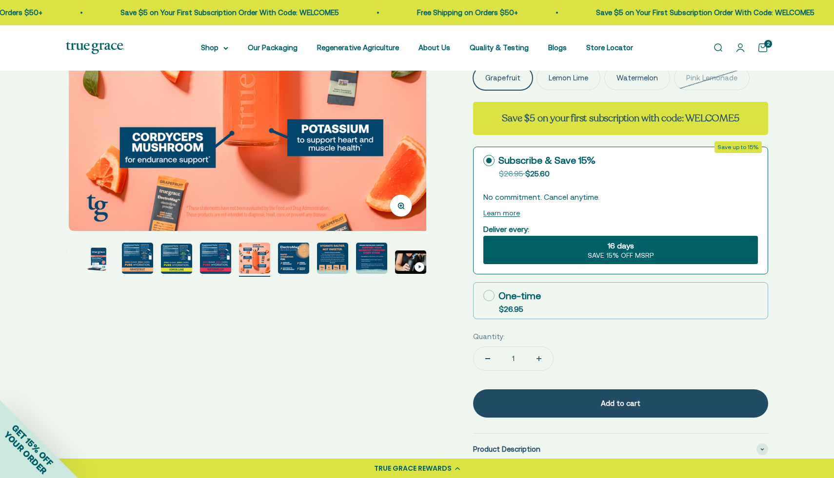
scroll to position [0, 2605]
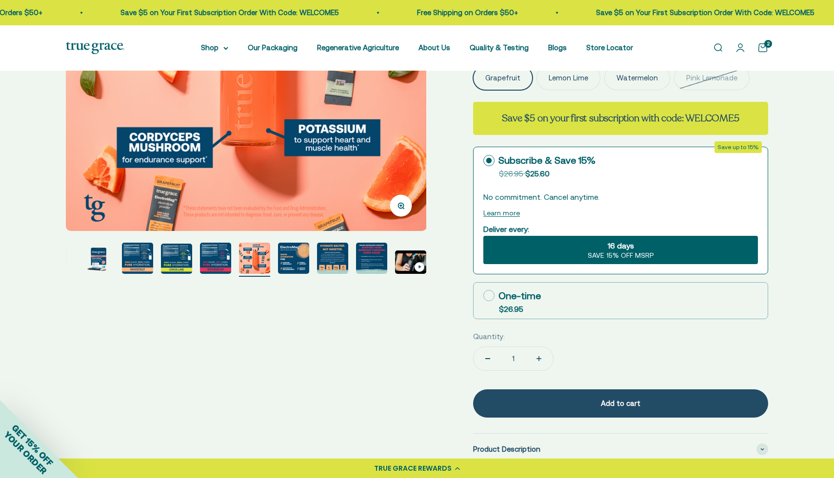
click at [291, 260] on img "Go to item 9" at bounding box center [293, 258] width 31 height 31
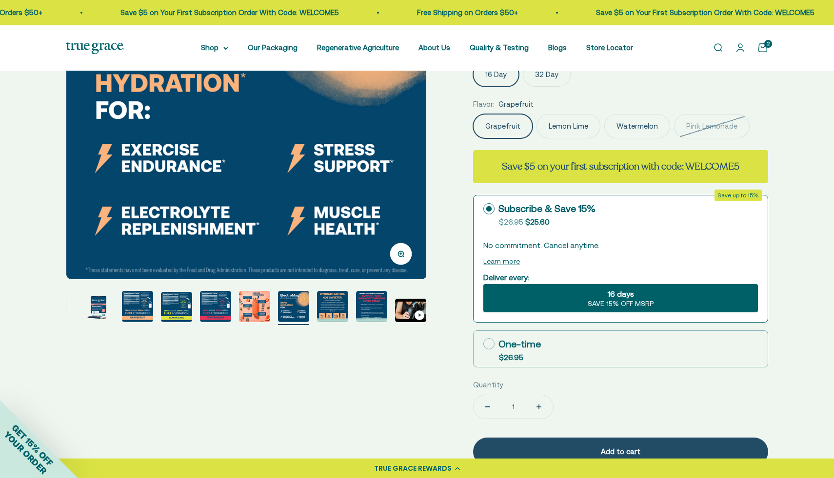
scroll to position [183, 0]
click at [333, 306] on img "Go to item 10" at bounding box center [332, 306] width 31 height 31
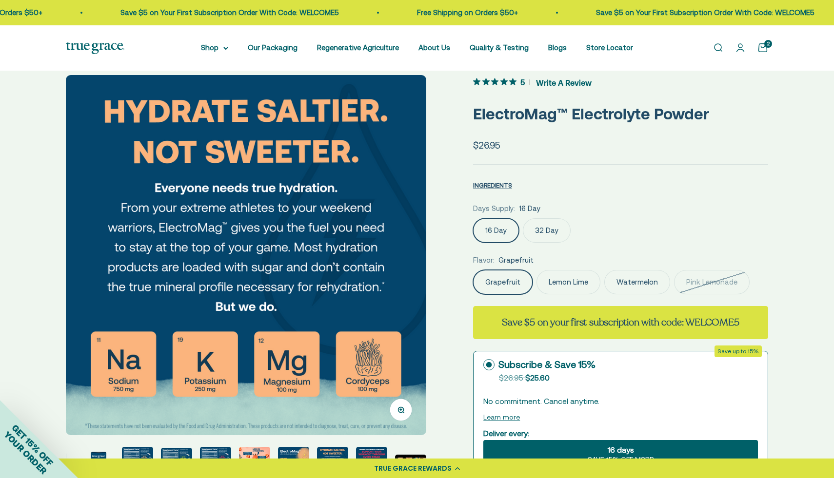
scroll to position [0, 0]
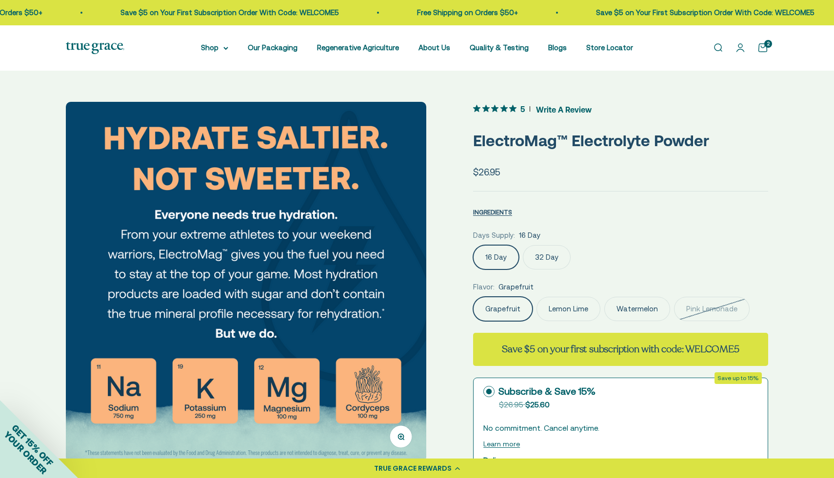
click at [765, 48] on link "Open cart 2" at bounding box center [762, 47] width 11 height 11
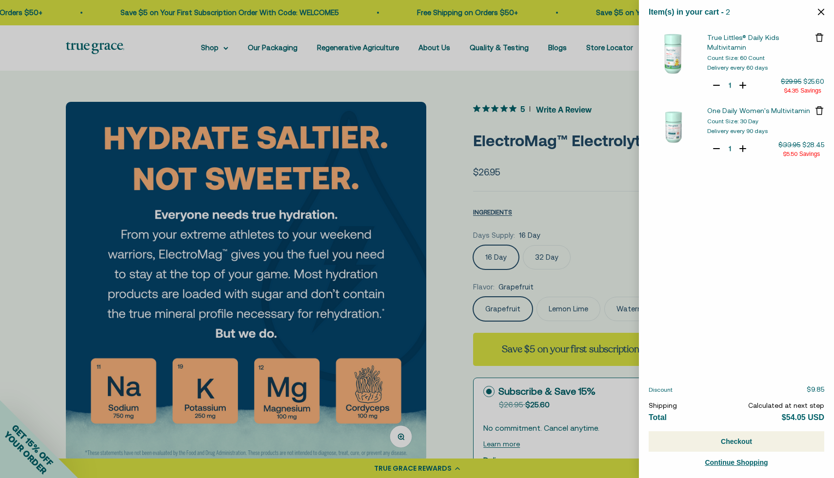
select select "44878157185238"
select select "40058346897600"
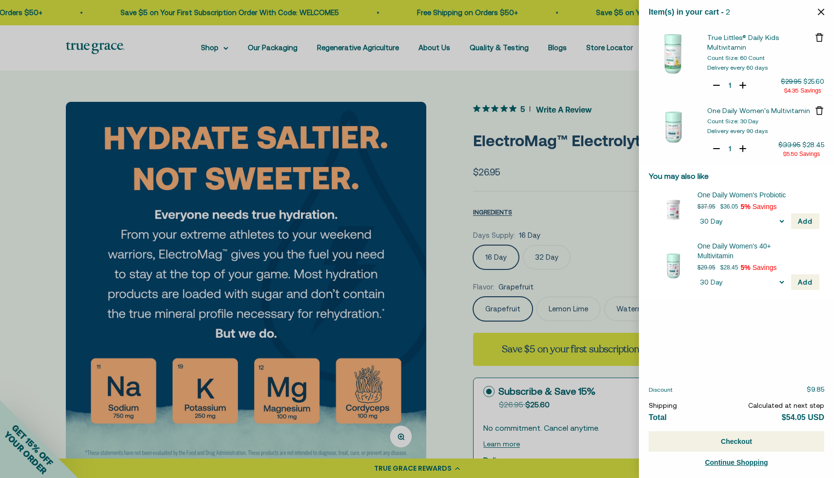
click at [747, 444] on button "Checkout" at bounding box center [737, 442] width 176 height 20
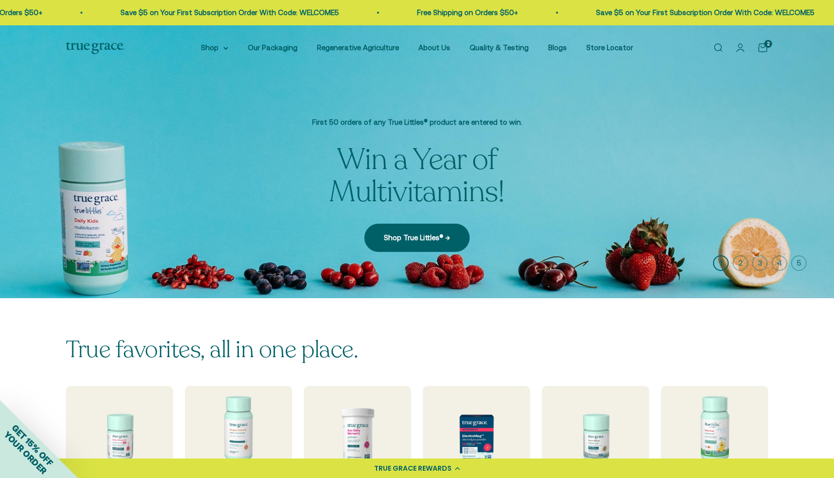
click at [412, 14] on link "Free Shipping on Orders $50+" at bounding box center [462, 12] width 101 height 8
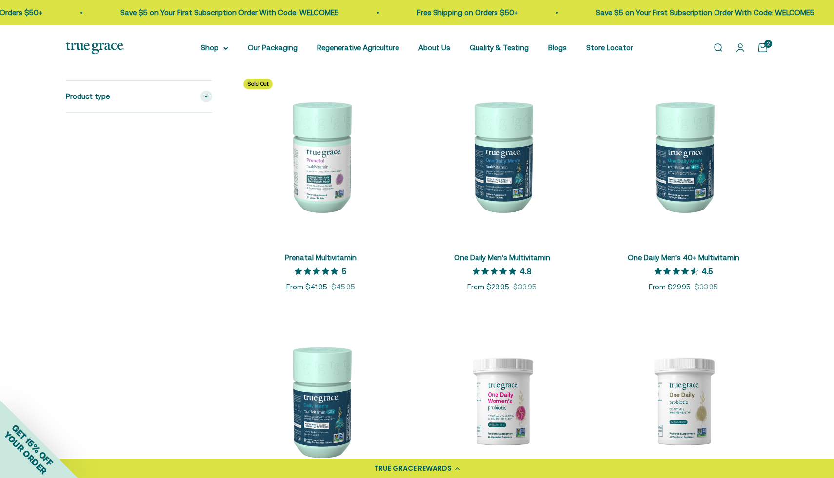
scroll to position [444, 0]
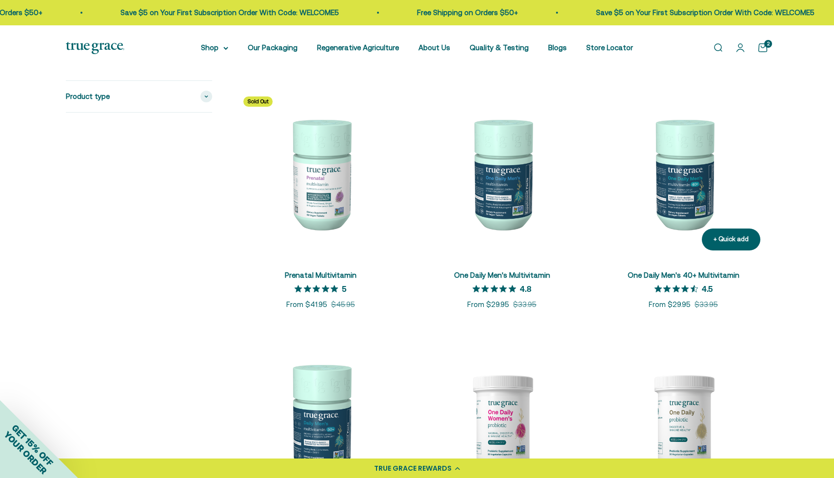
click at [687, 162] on img at bounding box center [683, 174] width 170 height 170
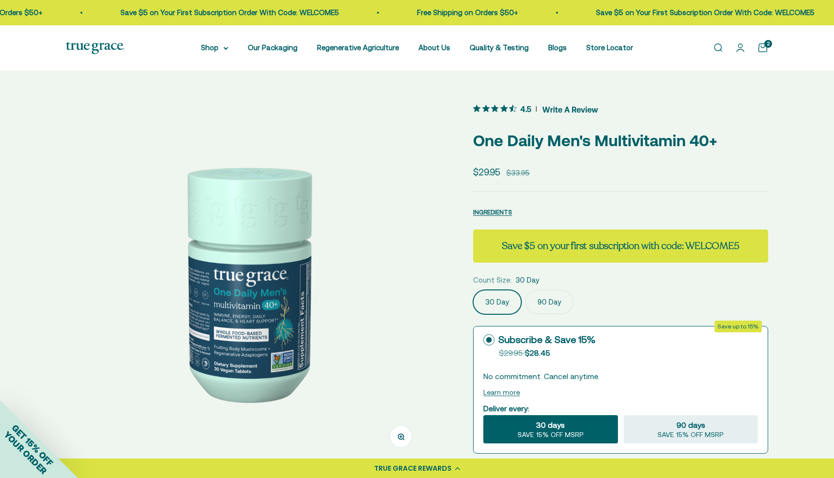
click at [764, 46] on link "Open cart 2" at bounding box center [762, 47] width 11 height 11
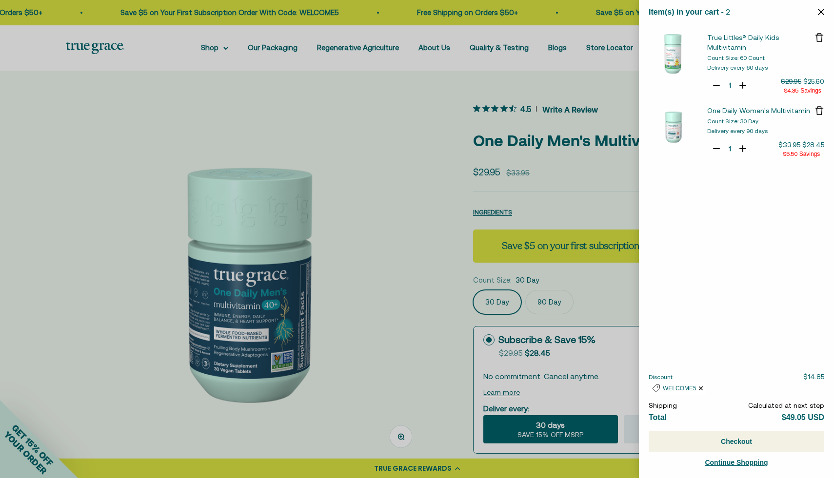
select select "44878157185238"
select select "40058346897600"
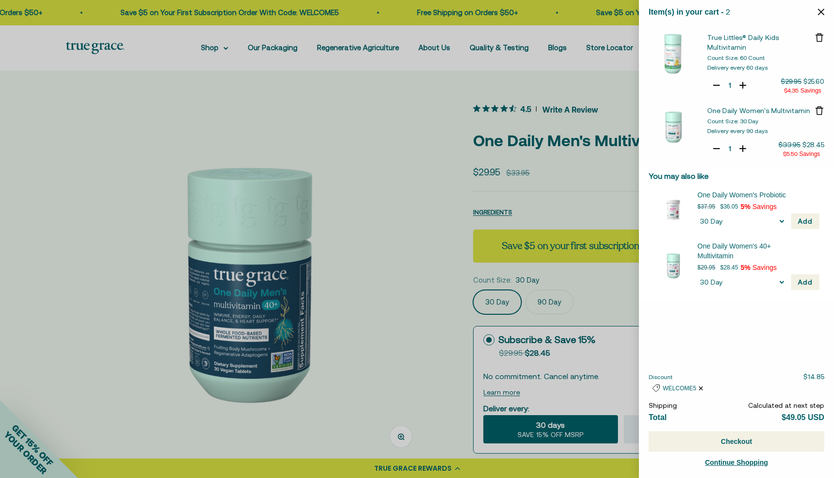
click at [820, 11] on icon "Close" at bounding box center [821, 12] width 6 height 6
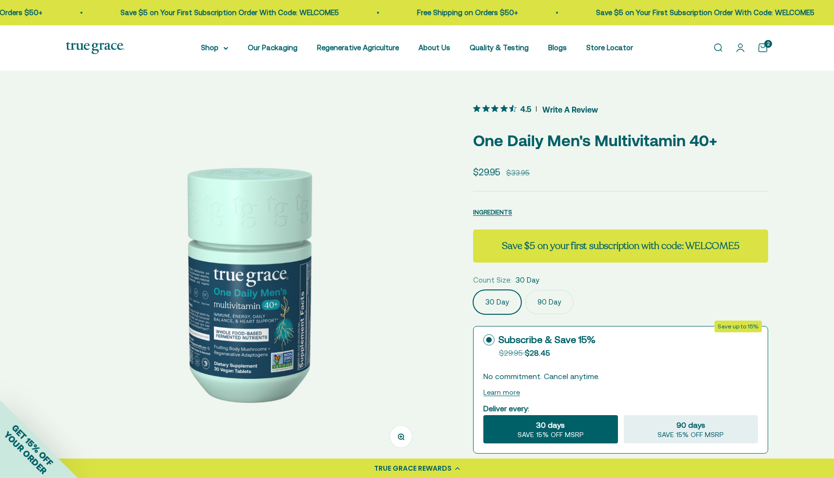
click at [763, 42] on link "Open cart 2" at bounding box center [762, 47] width 11 height 11
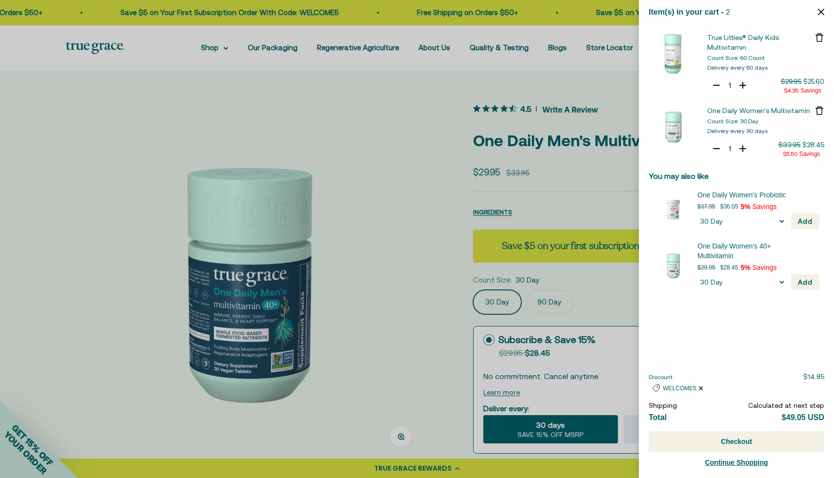
click at [439, 243] on div at bounding box center [417, 239] width 834 height 478
